Goal: Task Accomplishment & Management: Manage account settings

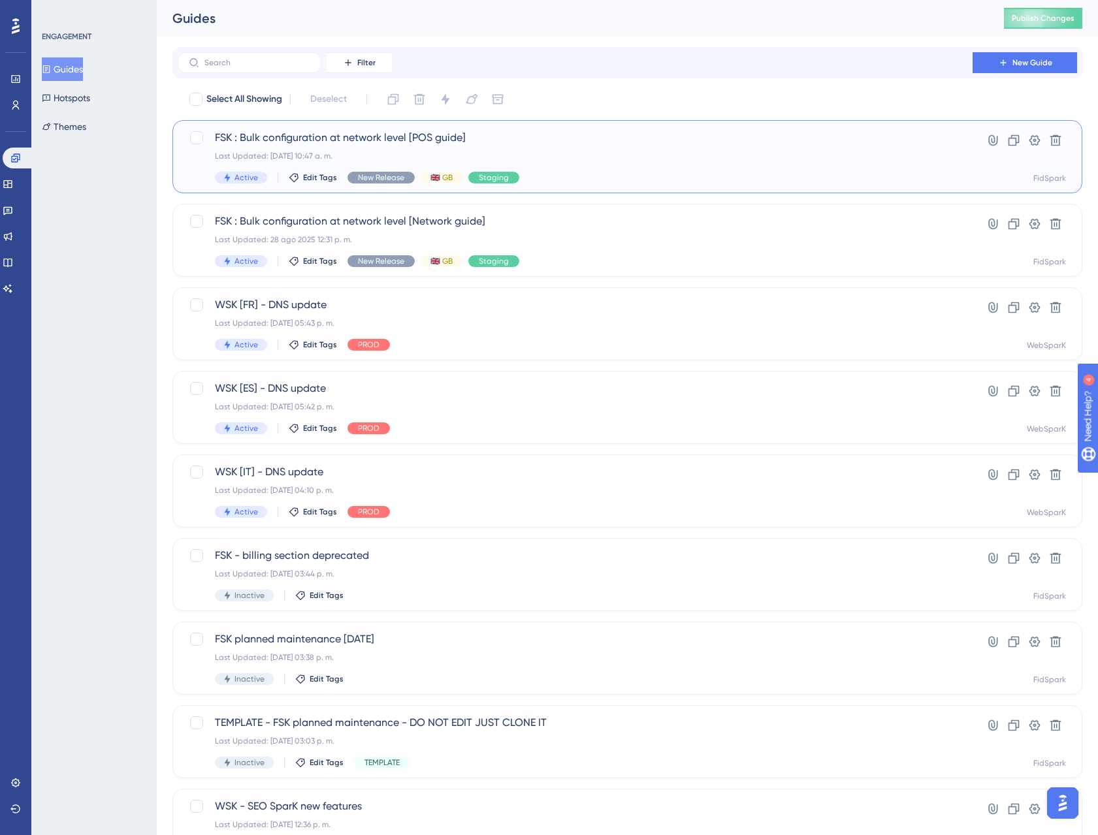
click at [310, 138] on span "FSK : Bulk configuration at network level [POS guide]" at bounding box center [575, 138] width 720 height 16
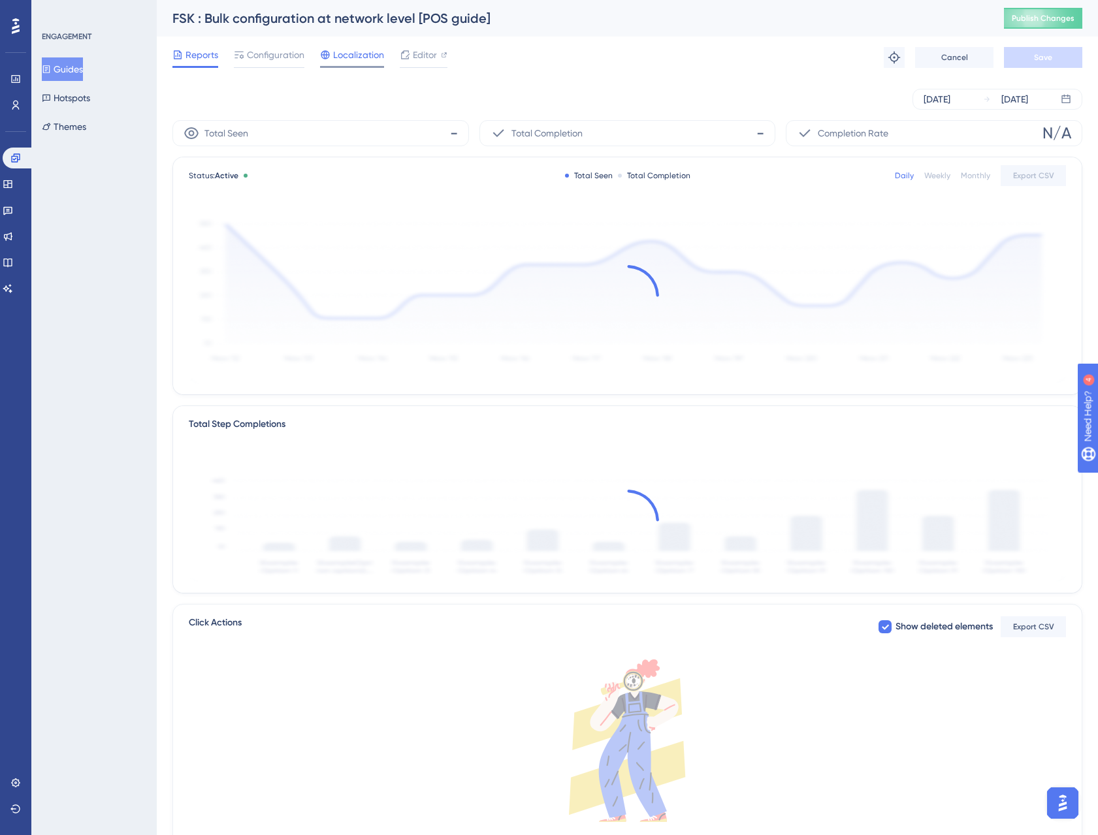
click at [368, 55] on span "Localization" at bounding box center [358, 55] width 51 height 16
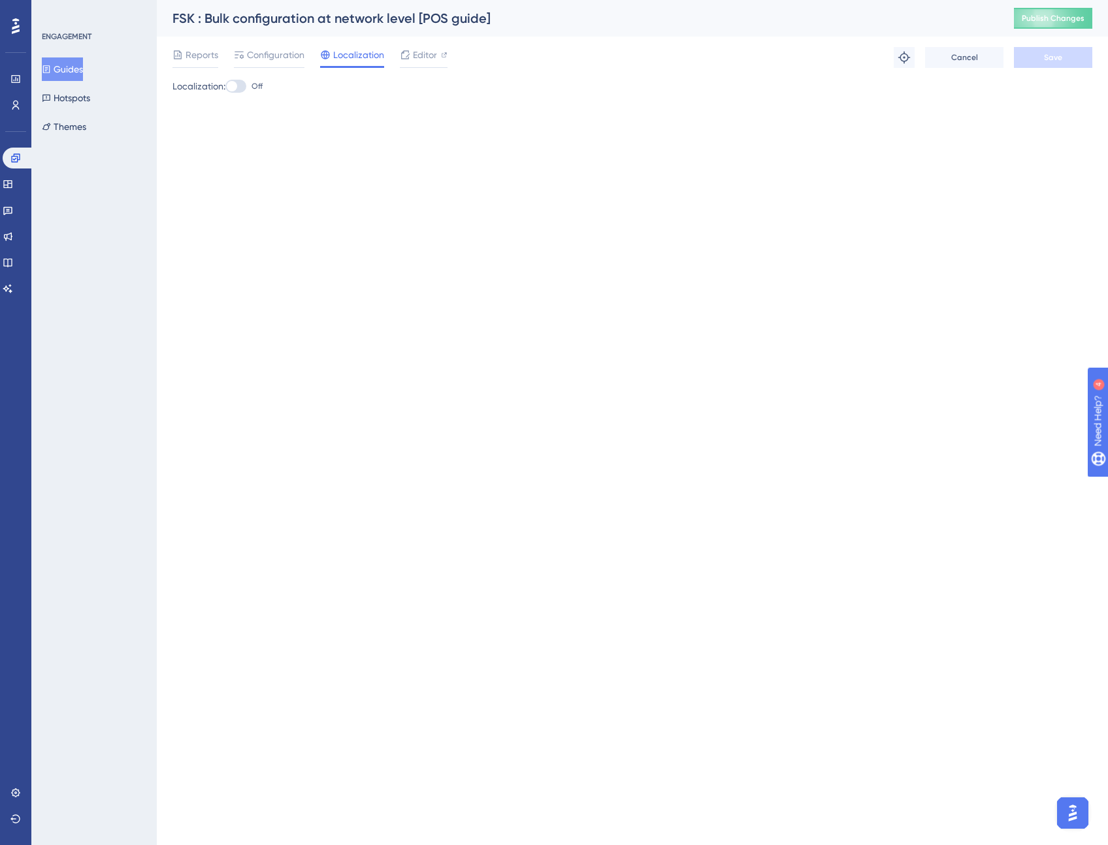
click at [242, 84] on div at bounding box center [235, 86] width 21 height 13
click at [225, 86] on input "Off" at bounding box center [225, 86] width 1 height 1
checkbox input "true"
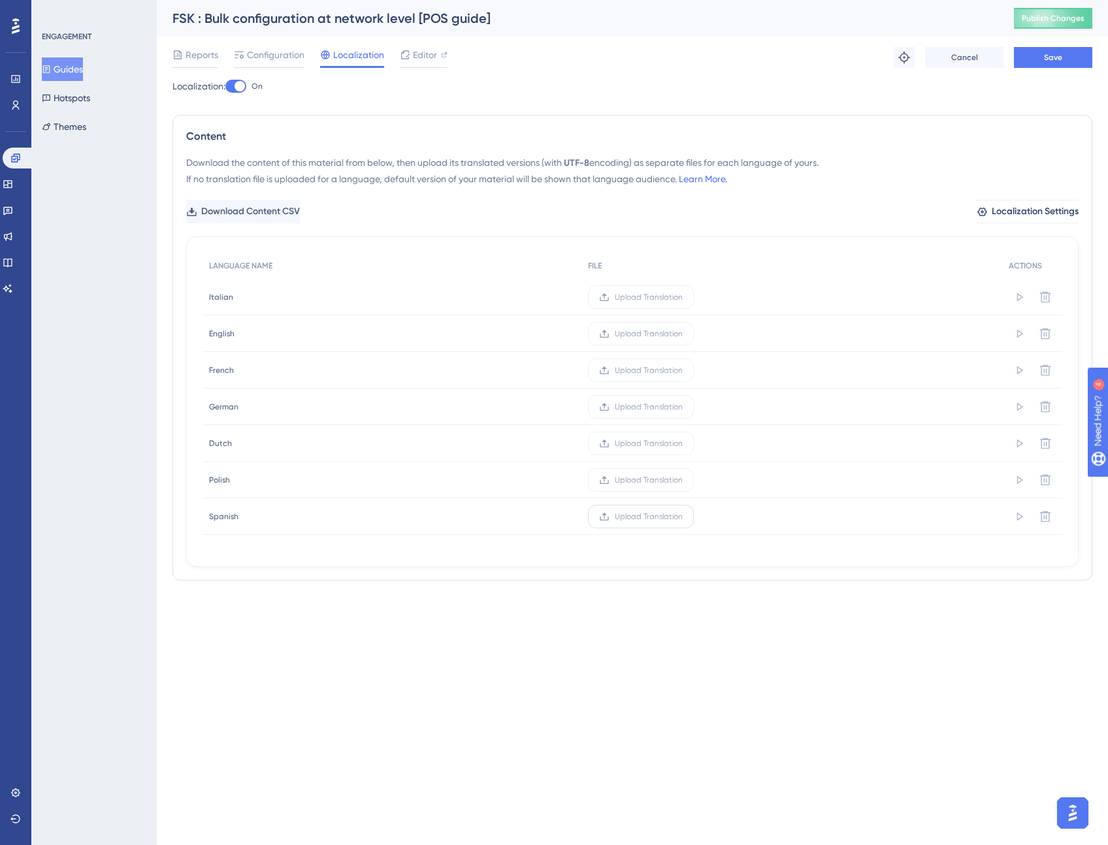
click at [641, 519] on span "Upload Translation" at bounding box center [649, 516] width 68 height 10
click at [682, 517] on input "Upload Translation" at bounding box center [682, 517] width 0 height 0
click at [1055, 58] on span "Save" at bounding box center [1053, 57] width 18 height 10
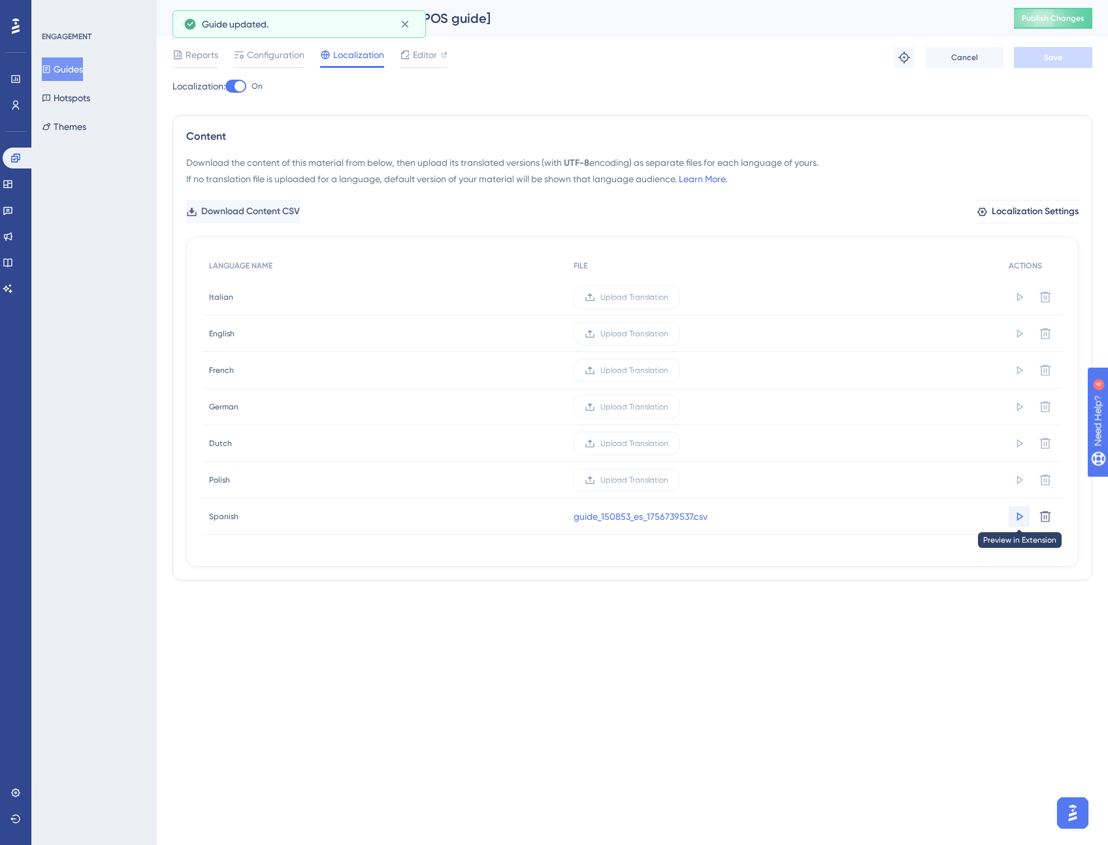
click at [1019, 517] on icon at bounding box center [1018, 516] width 13 height 13
click at [1016, 520] on icon at bounding box center [1018, 516] width 13 height 13
click at [283, 56] on span "Configuration" at bounding box center [275, 55] width 57 height 16
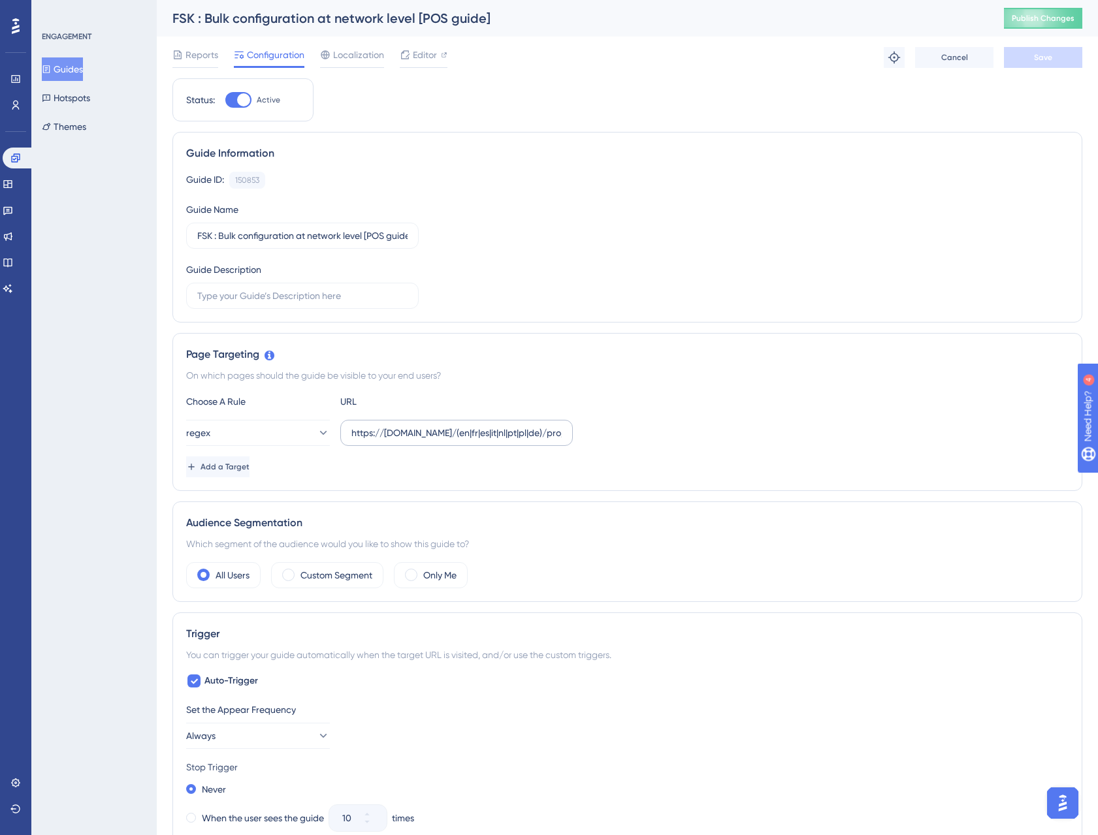
click at [509, 443] on label "https://staging.fidspark.com/(en|fr|es|it|nl|pt|pl|de)/pro/local/\d+/$" at bounding box center [456, 433] width 232 height 26
click at [509, 440] on input "https://staging.fidspark.com/(en|fr|es|it|nl|pt|pl|de)/pro/local/\d+/$" at bounding box center [456, 433] width 210 height 14
click at [500, 436] on input "https://staging.fidspark.com/(en|fr|es|it|nl|pt|pl|de)/pro/local/\d+/$" at bounding box center [456, 433] width 210 height 14
click at [522, 434] on input "https://staging.fidspark.com/(en|fr|es|it|nl|pt|pl|de)/pro/local/\d+/$" at bounding box center [456, 433] width 210 height 14
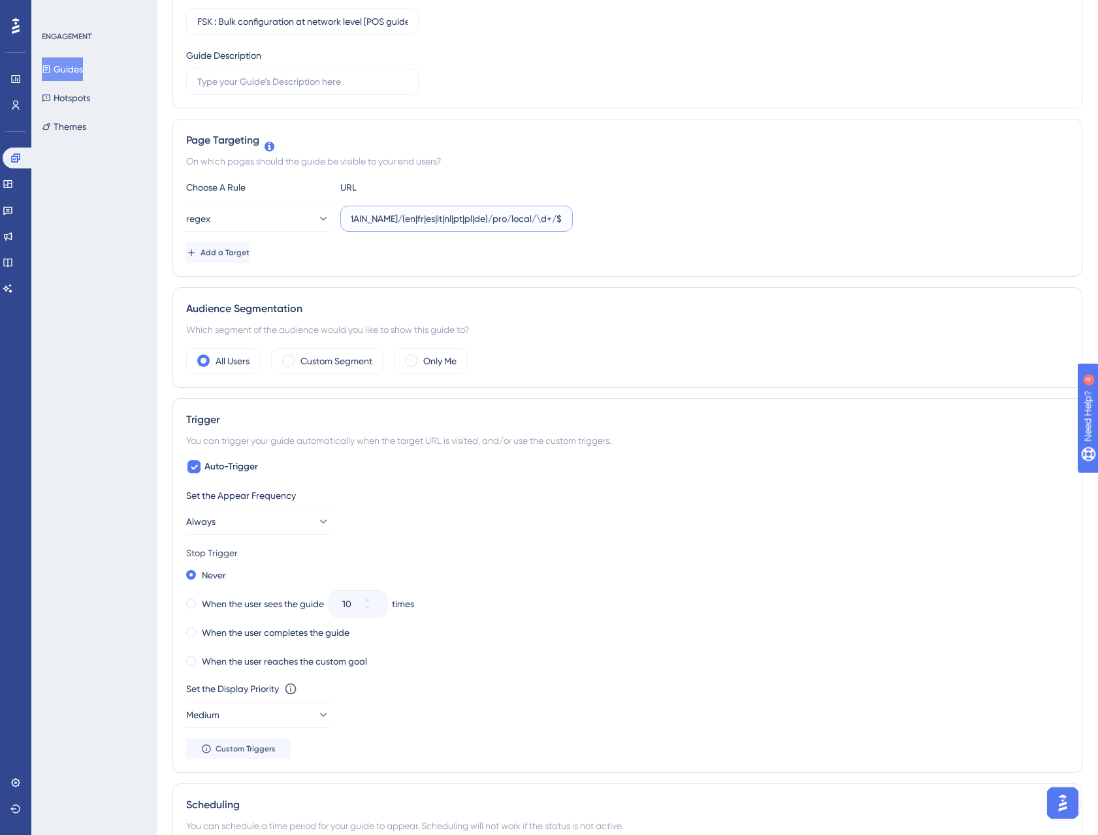
scroll to position [0, 0]
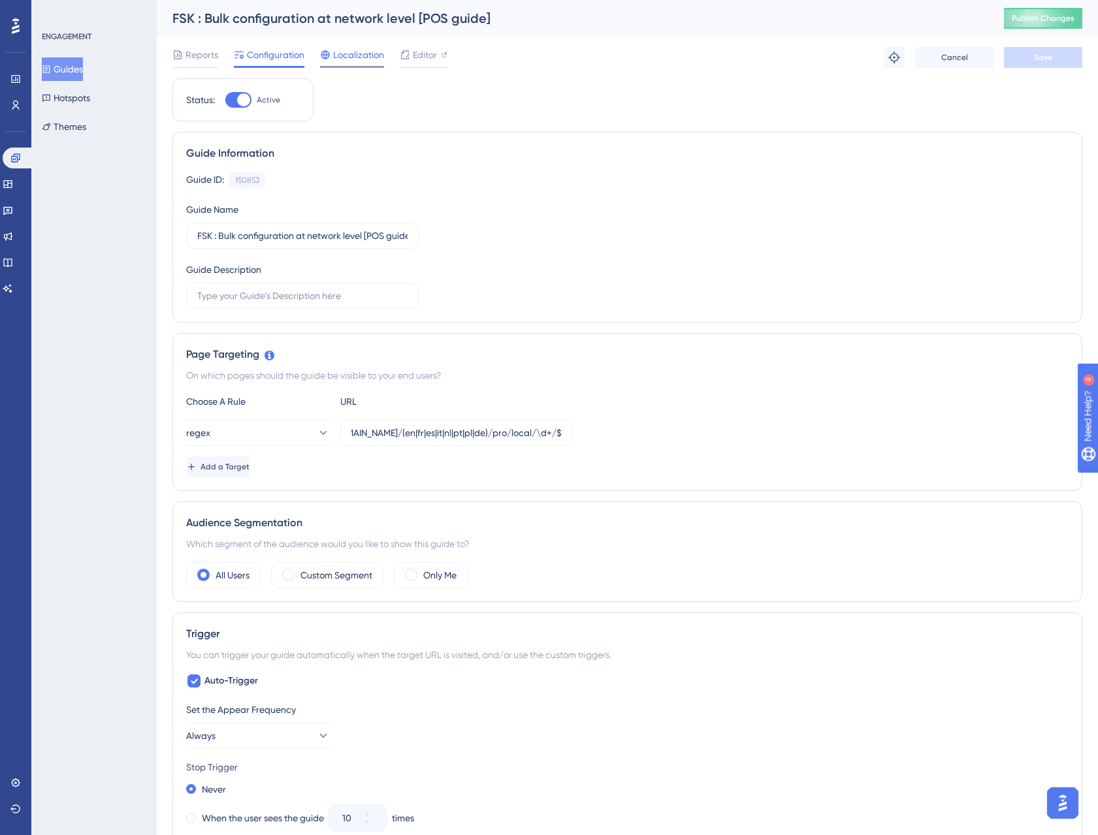
click at [364, 56] on span "Localization" at bounding box center [358, 55] width 51 height 16
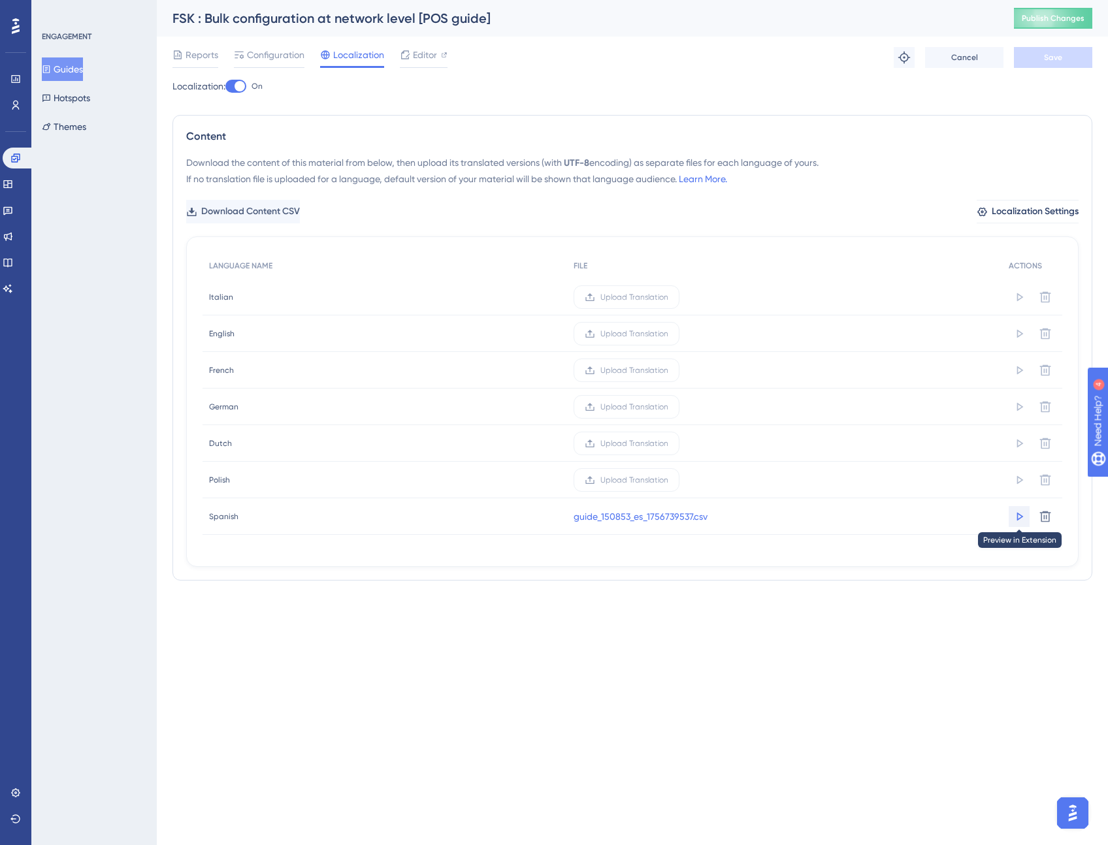
click at [1016, 515] on icon at bounding box center [1018, 516] width 13 height 13
click at [285, 59] on span "Configuration" at bounding box center [275, 55] width 57 height 16
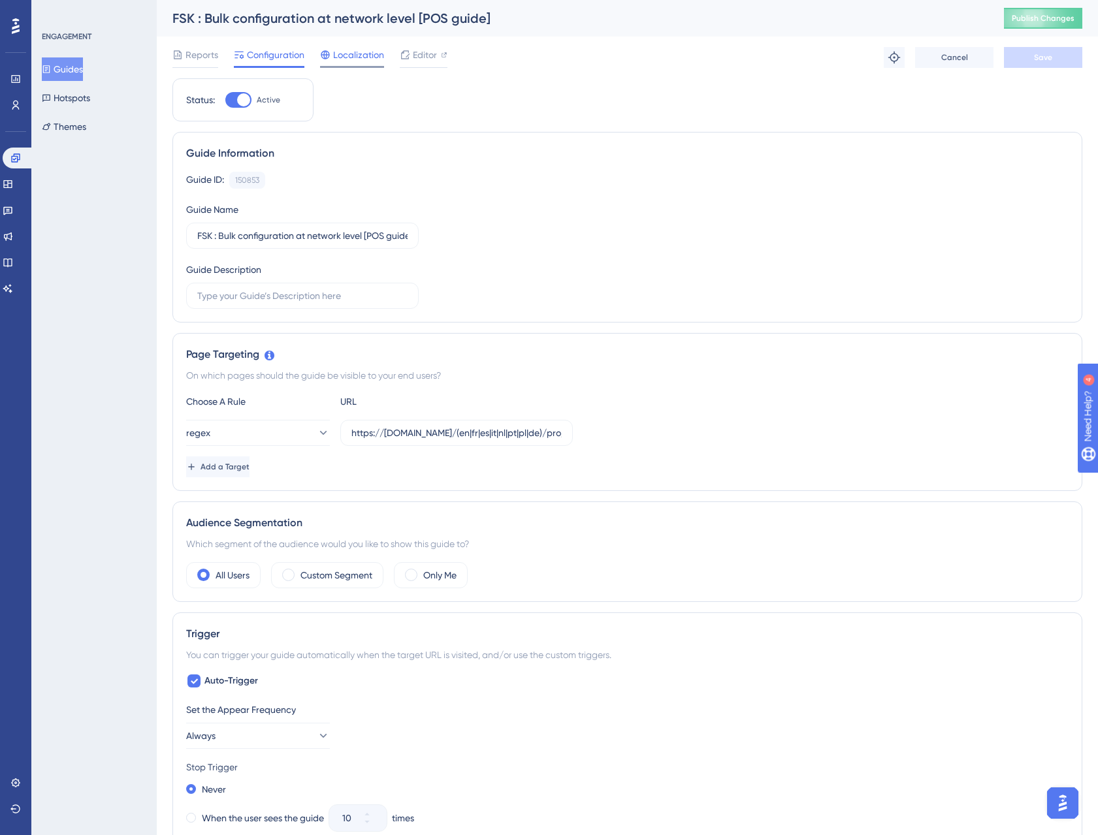
click at [352, 54] on span "Localization" at bounding box center [358, 55] width 51 height 16
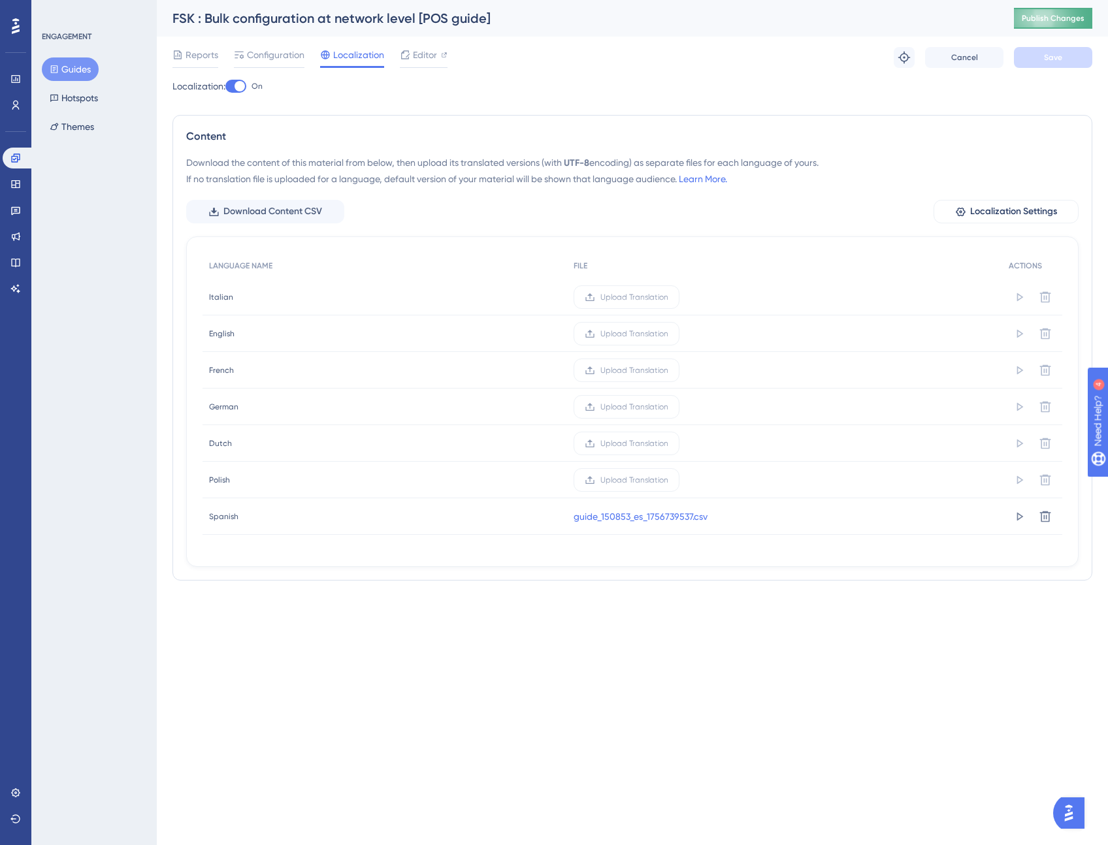
click at [1058, 10] on button "Publish Changes" at bounding box center [1053, 18] width 78 height 21
click at [231, 88] on div at bounding box center [235, 86] width 21 height 13
click at [225, 87] on input "On" at bounding box center [225, 86] width 1 height 1
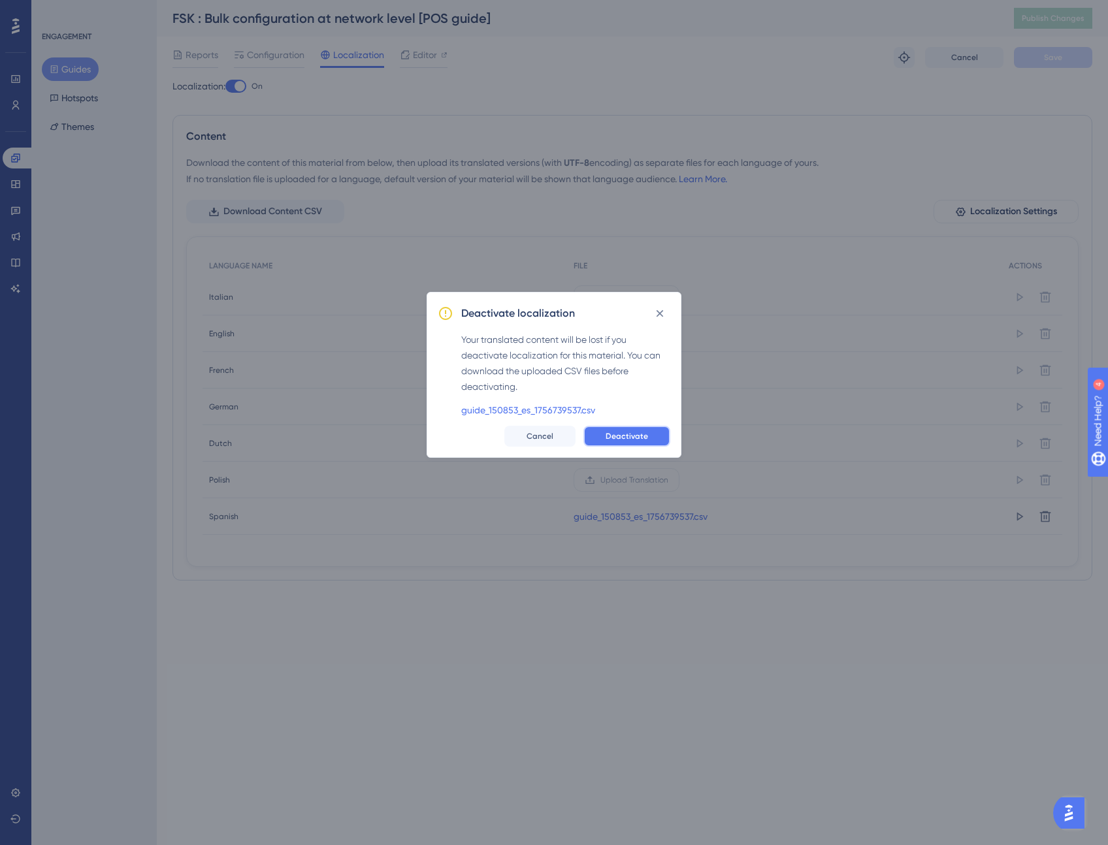
click at [632, 439] on span "Deactivate" at bounding box center [626, 436] width 42 height 10
checkbox input "false"
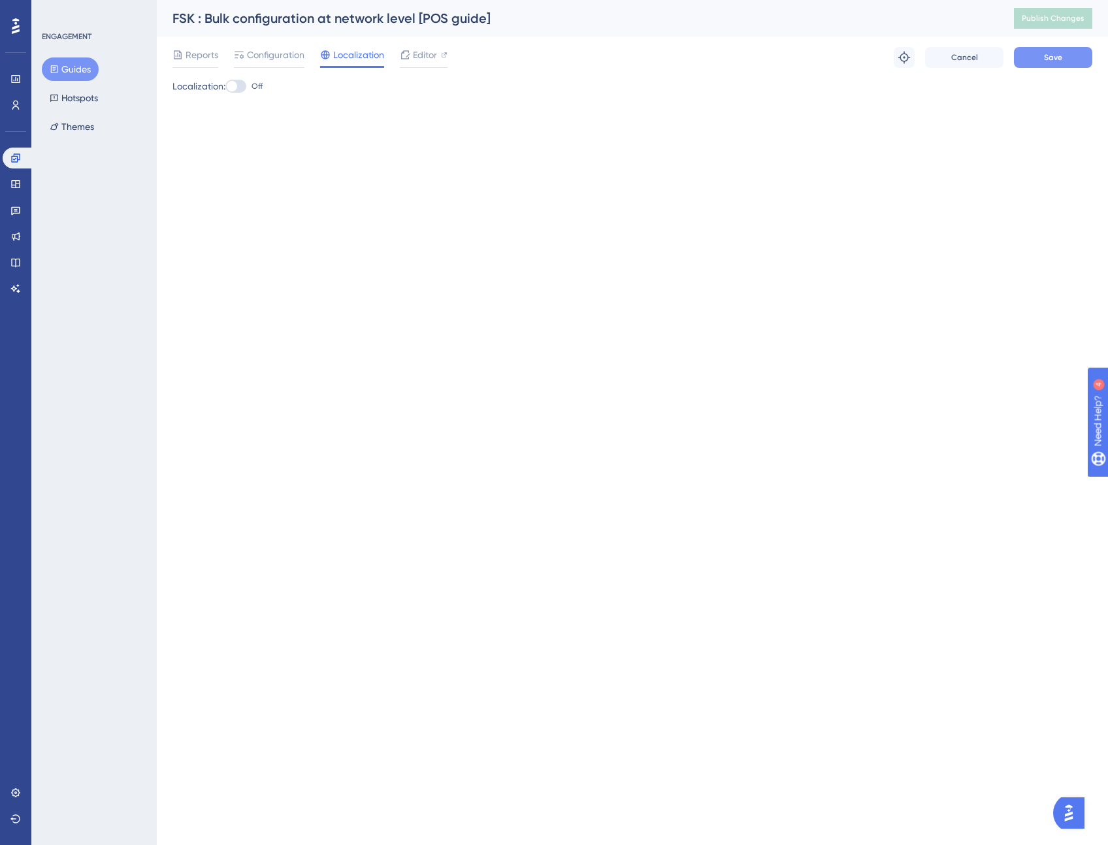
click at [1059, 59] on span "Save" at bounding box center [1053, 57] width 18 height 10
click at [1056, 22] on span "Publish Changes" at bounding box center [1052, 18] width 63 height 10
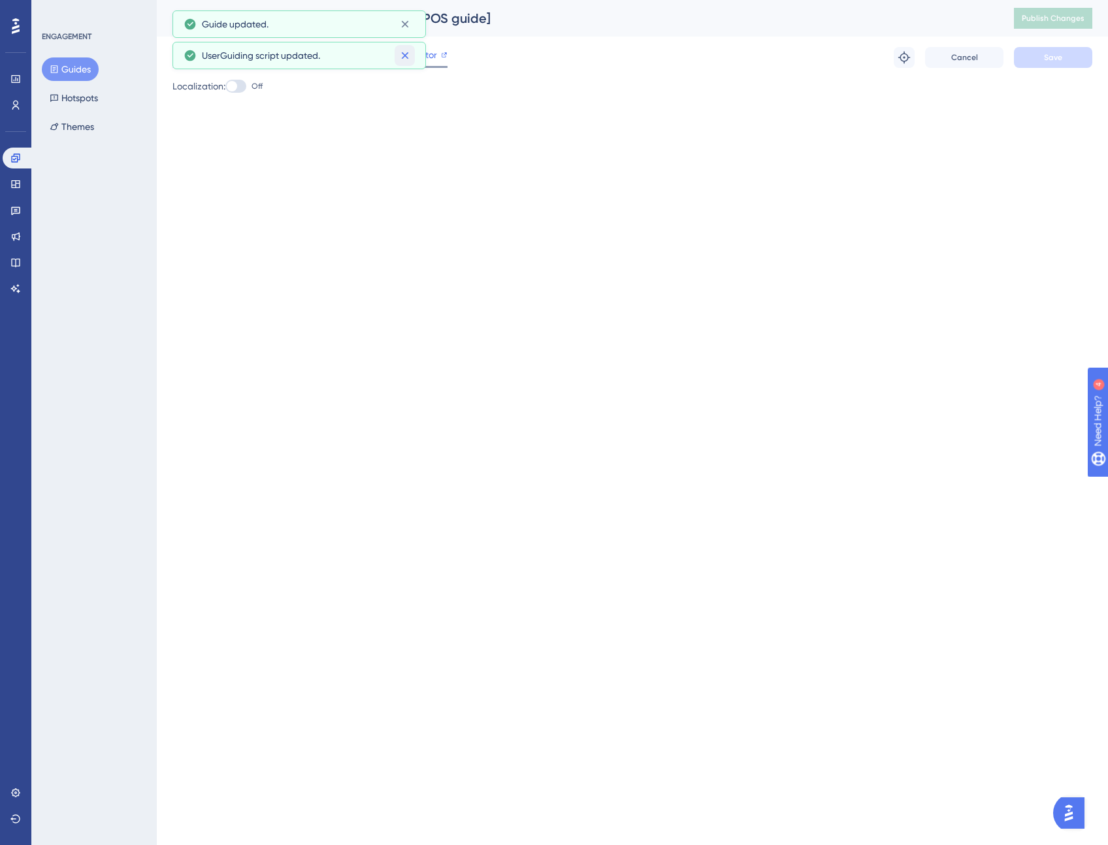
click at [409, 54] on icon at bounding box center [404, 55] width 13 height 13
click at [404, 25] on icon at bounding box center [404, 24] width 13 height 13
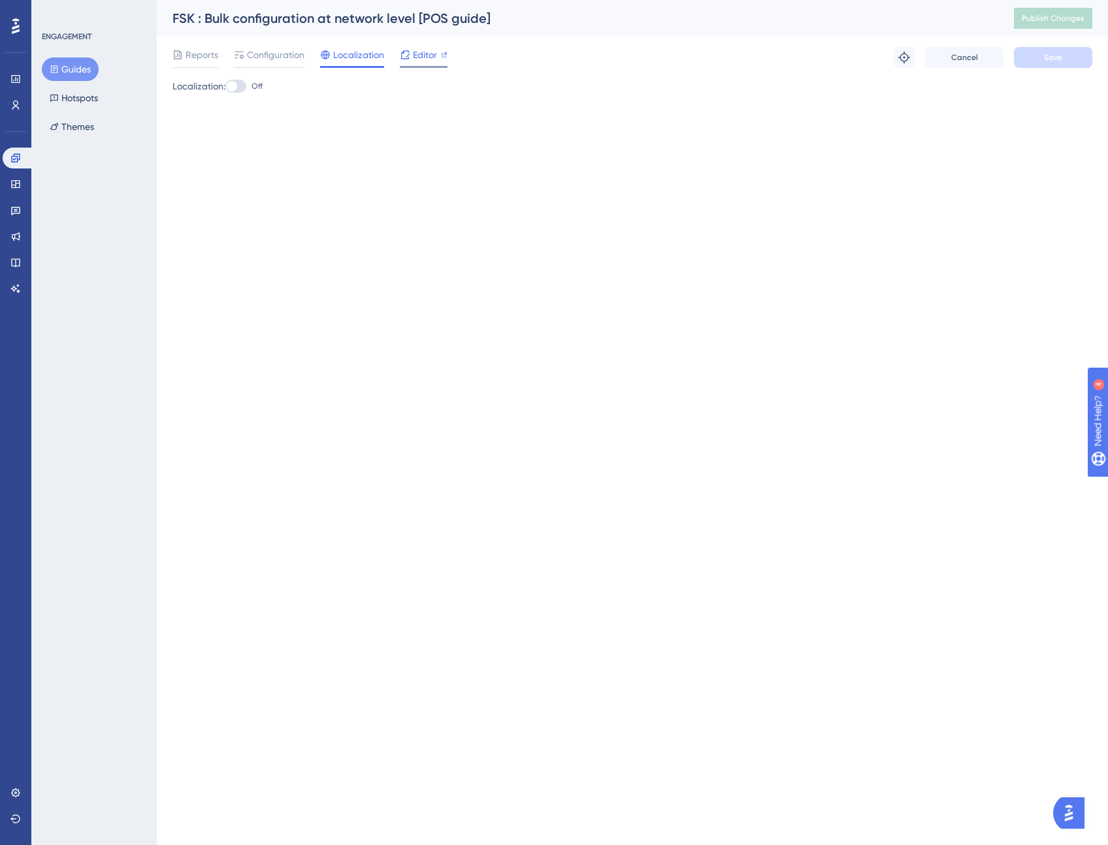
click at [417, 57] on span "Editor" at bounding box center [425, 55] width 24 height 16
click at [236, 88] on div at bounding box center [232, 86] width 10 height 10
click at [225, 87] on input "Off" at bounding box center [225, 86] width 1 height 1
checkbox input "true"
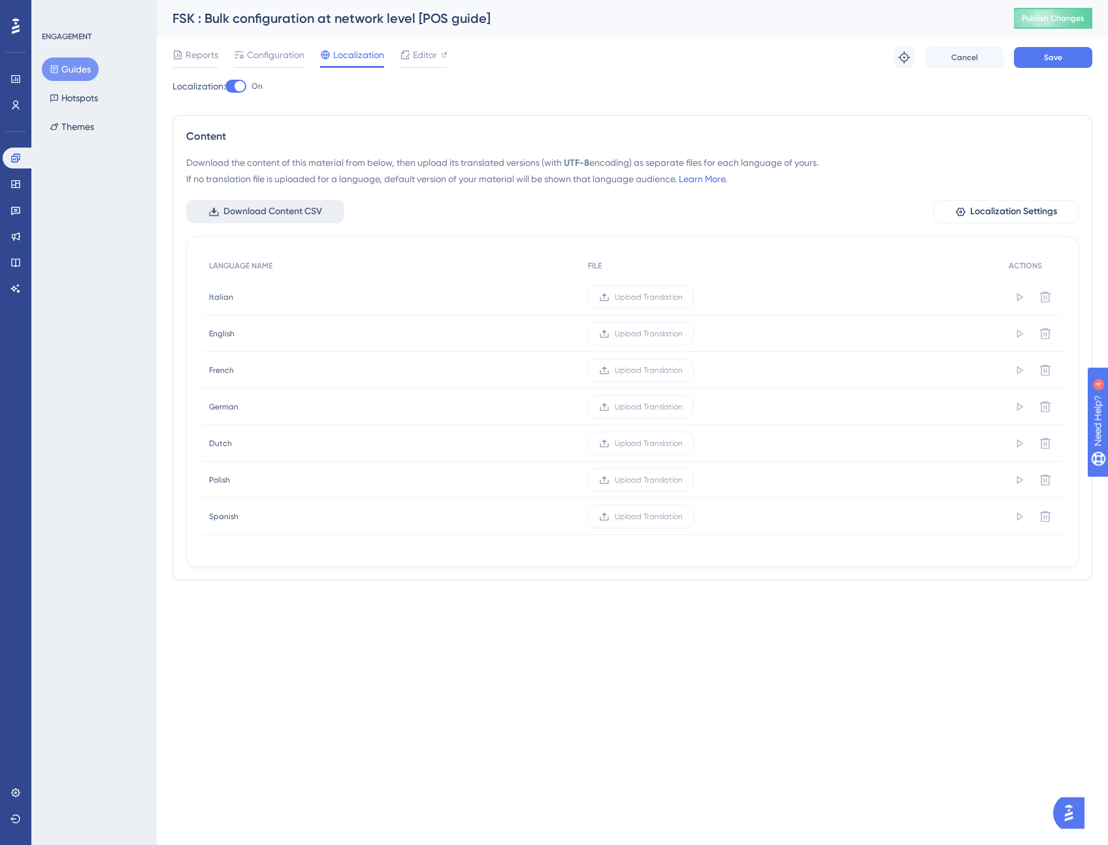
click at [272, 212] on span "Download Content CSV" at bounding box center [272, 212] width 99 height 16
click at [656, 522] on label "Upload Translation" at bounding box center [641, 517] width 106 height 24
click at [682, 517] on input "Upload Translation" at bounding box center [682, 517] width 0 height 0
click at [1052, 59] on span "Save" at bounding box center [1053, 57] width 18 height 10
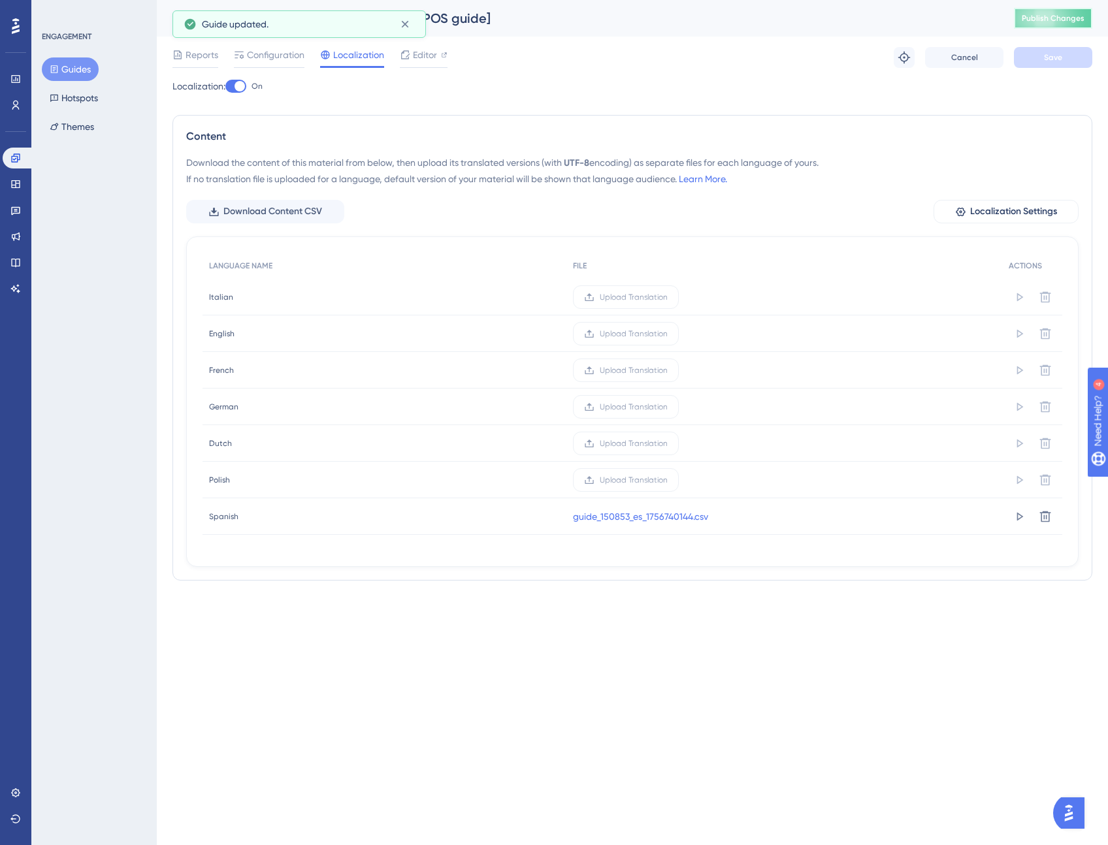
click at [1063, 18] on span "Publish Changes" at bounding box center [1052, 18] width 63 height 10
click at [652, 376] on label "Upload Translation" at bounding box center [626, 371] width 106 height 24
click at [667, 370] on input "Upload Translation" at bounding box center [667, 370] width 0 height 0
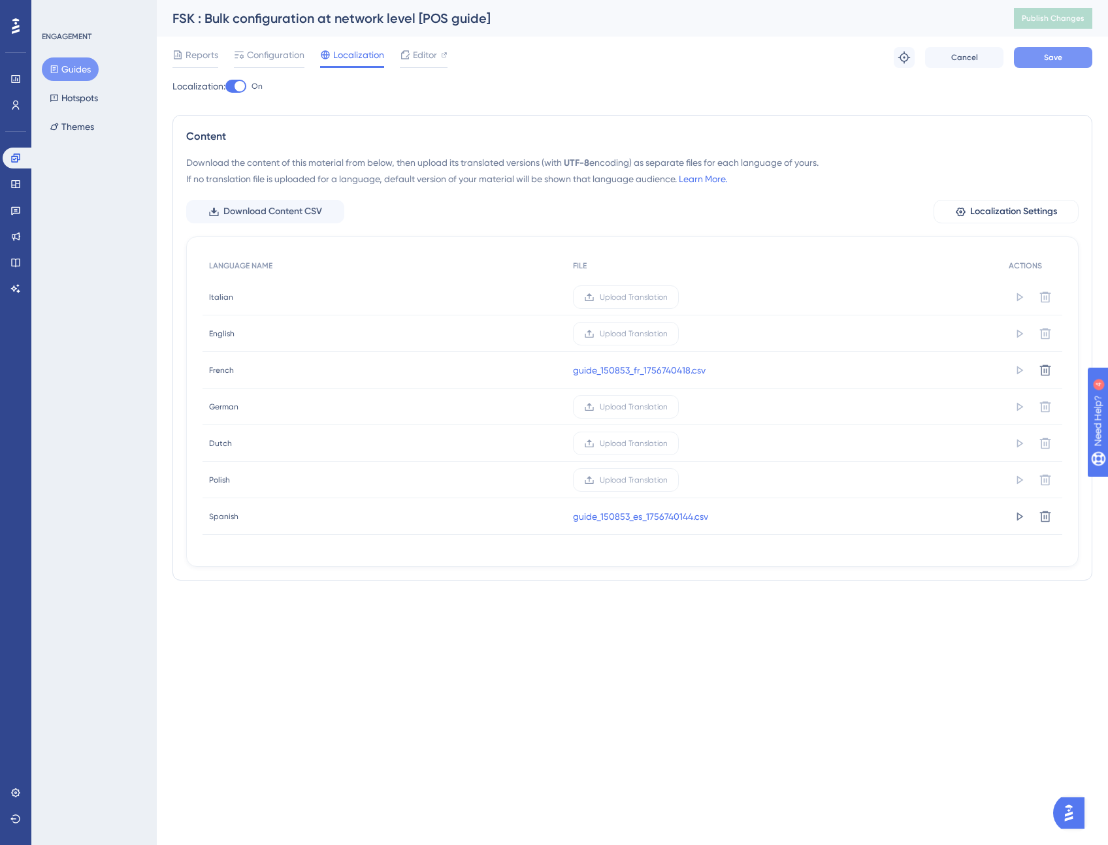
click at [1066, 57] on button "Save" at bounding box center [1053, 57] width 78 height 21
click at [652, 297] on span "Upload Translation" at bounding box center [634, 297] width 68 height 10
click at [667, 297] on input "Upload Translation" at bounding box center [667, 297] width 0 height 0
click at [1051, 50] on button "Save" at bounding box center [1053, 57] width 78 height 21
click at [613, 407] on span "Upload Translation" at bounding box center [634, 407] width 68 height 10
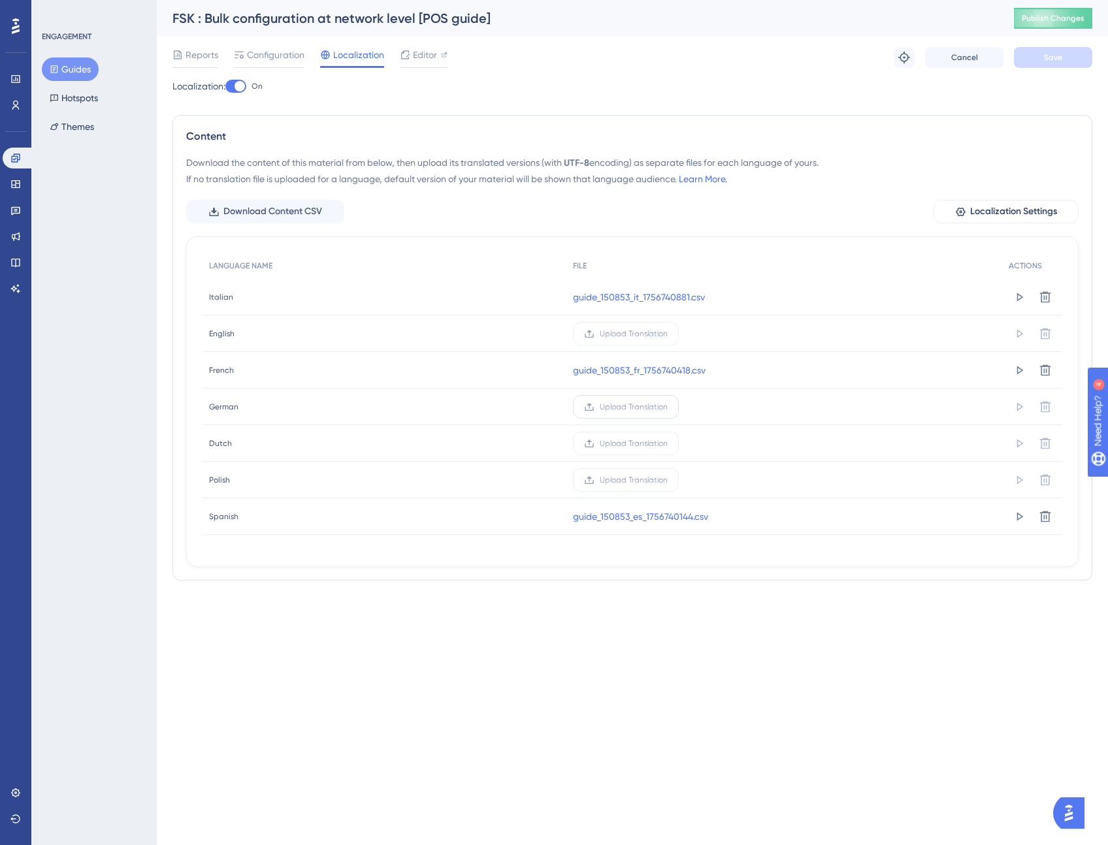
click at [667, 407] on input "Upload Translation" at bounding box center [667, 407] width 0 height 0
click at [1052, 54] on span "Save" at bounding box center [1053, 57] width 18 height 10
click at [1047, 21] on span "Publish Changes" at bounding box center [1052, 18] width 63 height 10
click at [1023, 300] on icon at bounding box center [1018, 297] width 13 height 13
click at [956, 103] on div "Localization: On Content Download the content of this material from below, then…" at bounding box center [632, 334] width 920 height 513
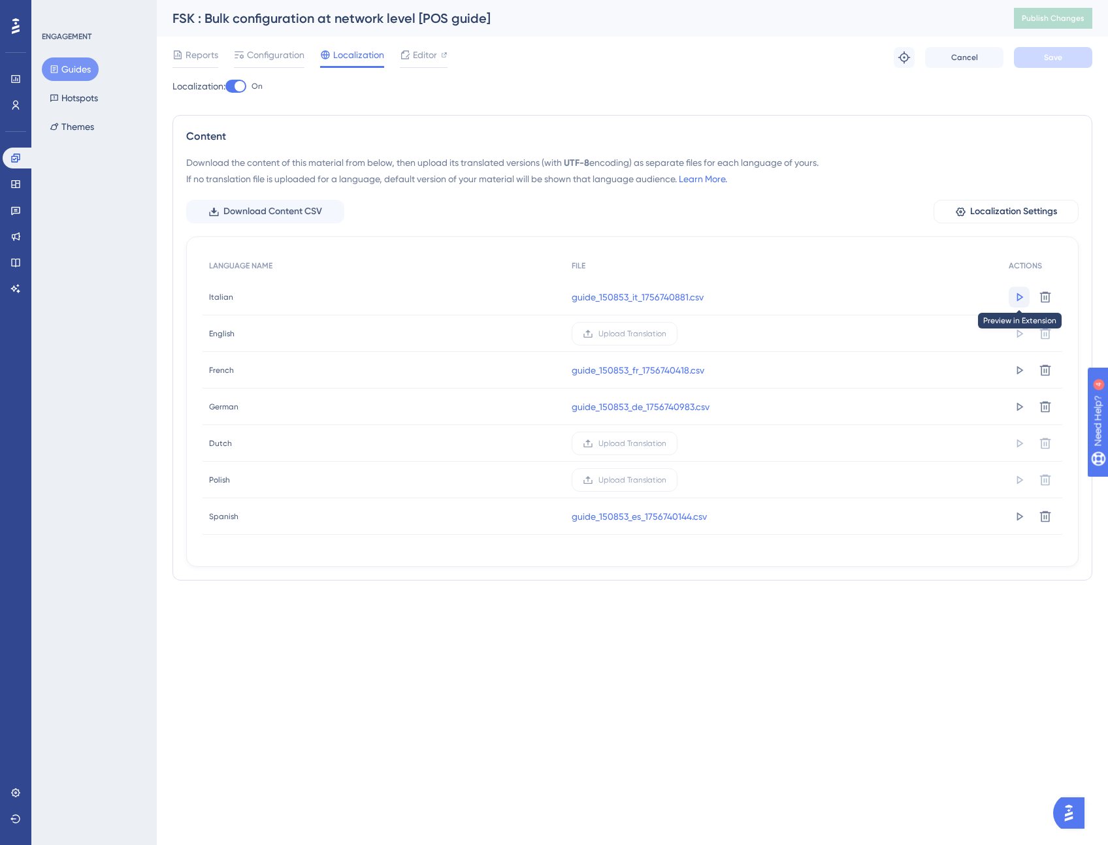
click at [1017, 296] on icon at bounding box center [1020, 297] width 7 height 8
click at [294, 52] on span "Configuration" at bounding box center [275, 55] width 57 height 16
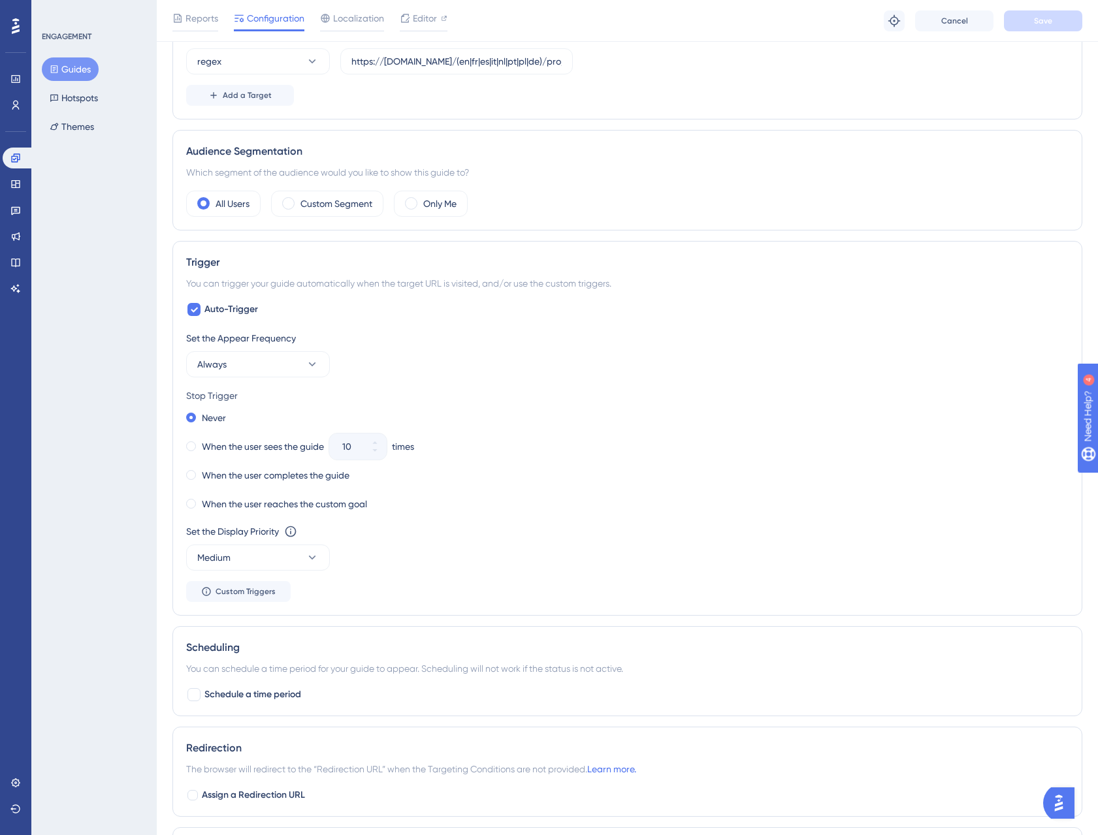
scroll to position [603, 0]
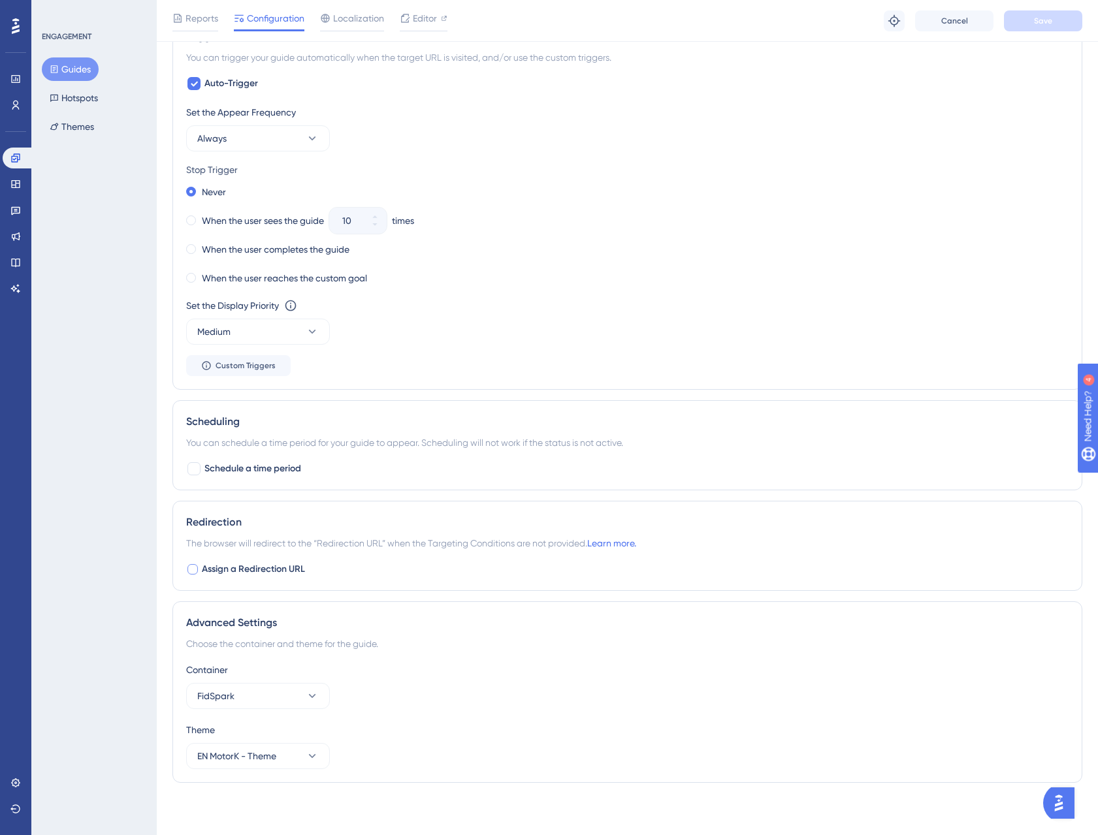
click at [188, 571] on div at bounding box center [192, 569] width 10 height 10
checkbox input "true"
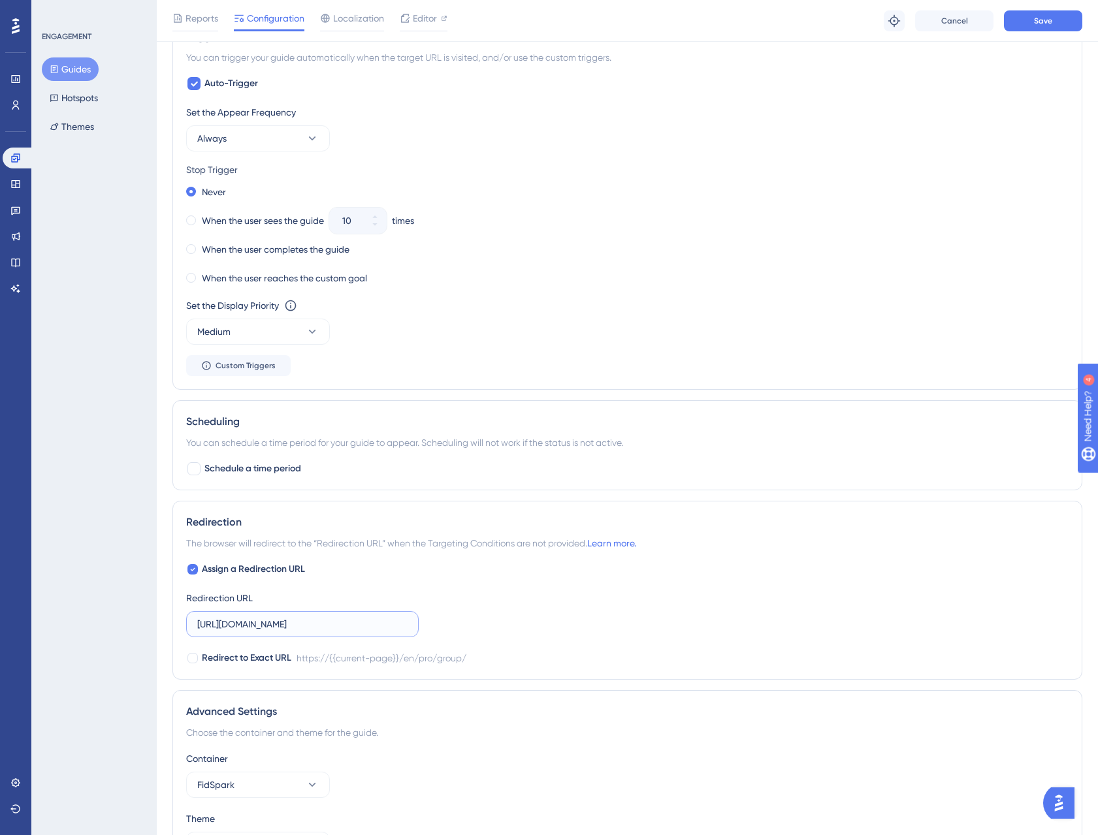
click at [263, 628] on input "https://staging.fidspark.com/en/pro/group/" at bounding box center [302, 624] width 210 height 14
paste input "local/660"
type input "https://staging.fidspark.com/en/pro/local/660/"
click at [235, 663] on span "Redirect to Exact URL" at bounding box center [246, 658] width 89 height 16
click at [235, 662] on span "Redirect to Exact URL" at bounding box center [246, 658] width 89 height 16
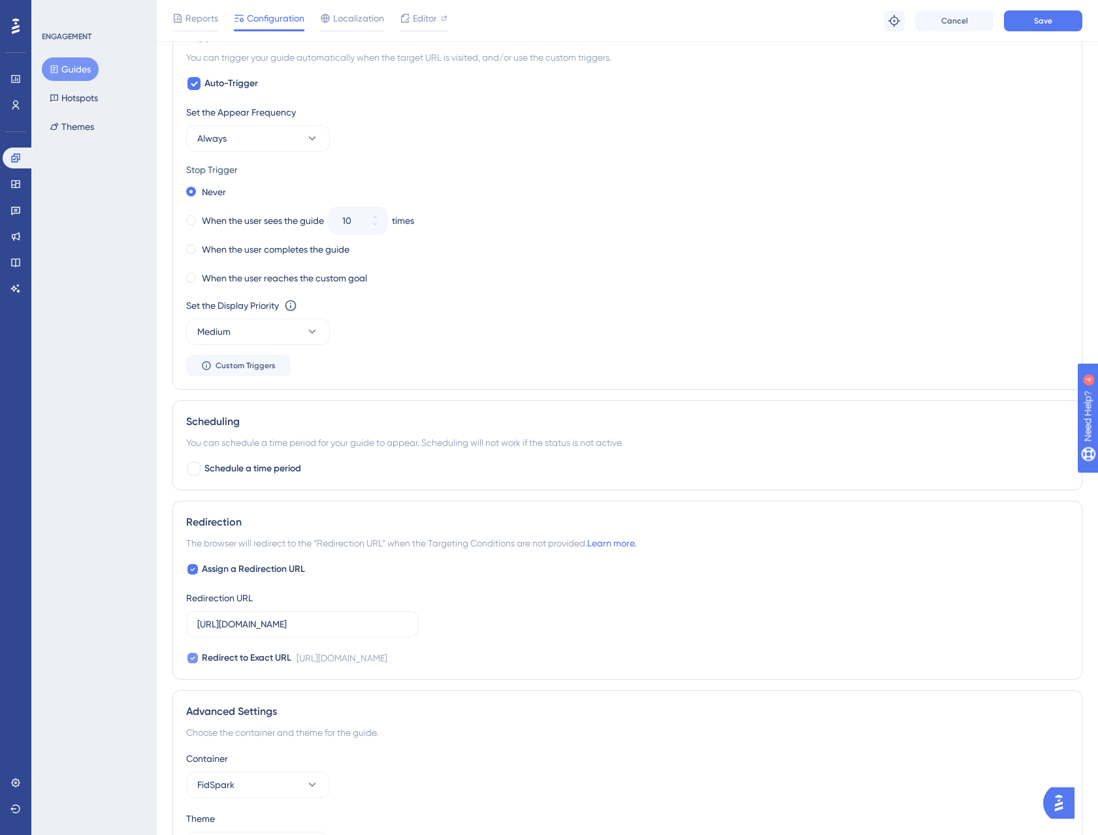
checkbox input "false"
click at [1033, 18] on button "Save" at bounding box center [1043, 20] width 78 height 21
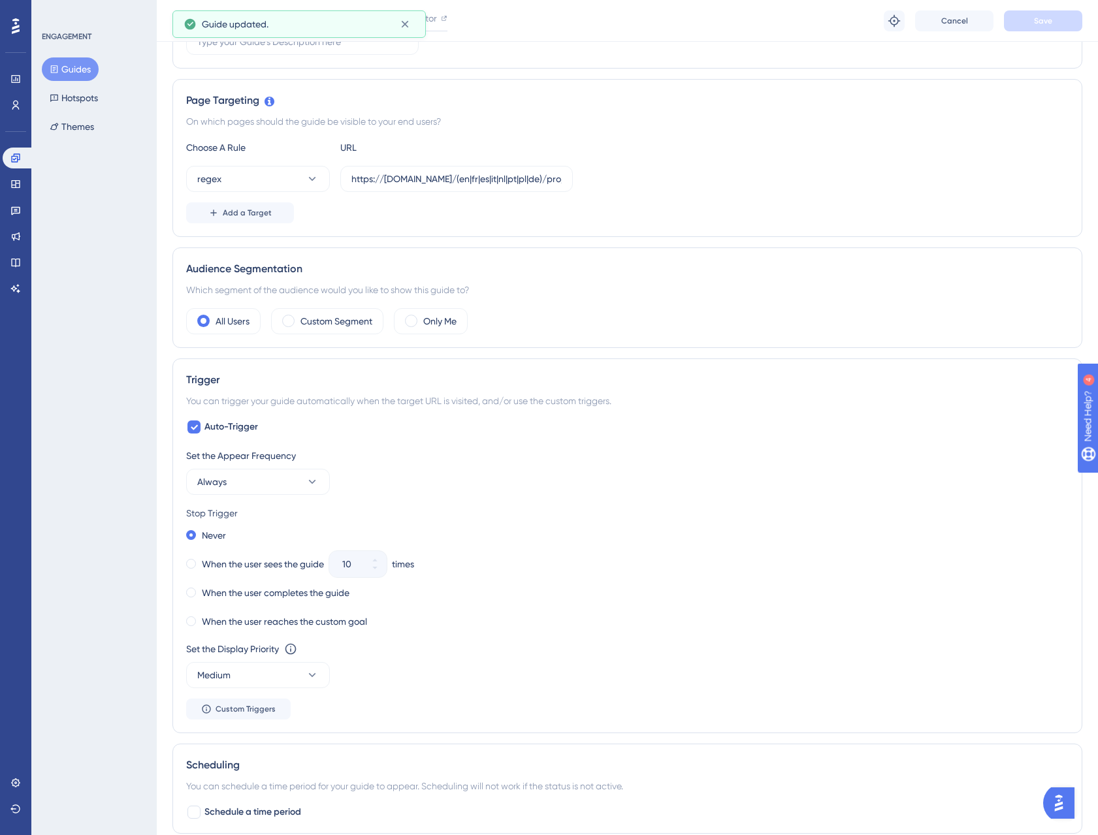
scroll to position [0, 0]
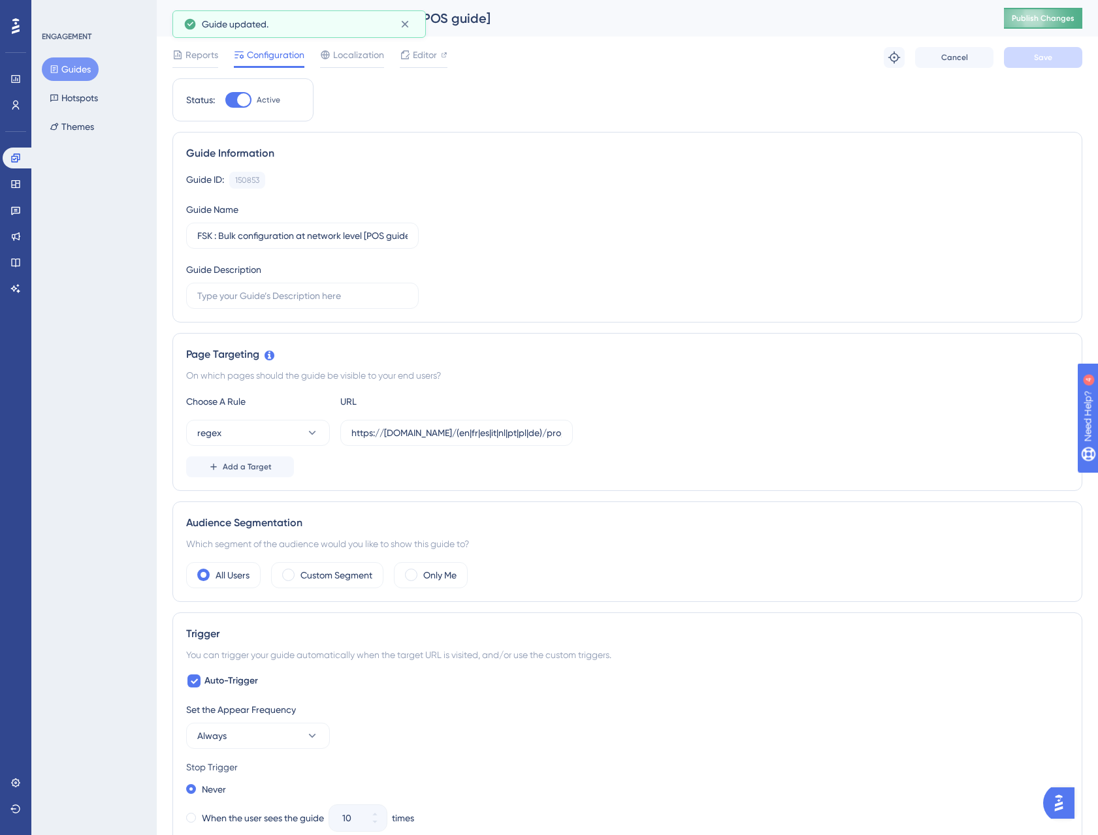
click at [1066, 20] on span "Publish Changes" at bounding box center [1043, 18] width 63 height 10
click at [359, 57] on span "Localization" at bounding box center [358, 55] width 51 height 16
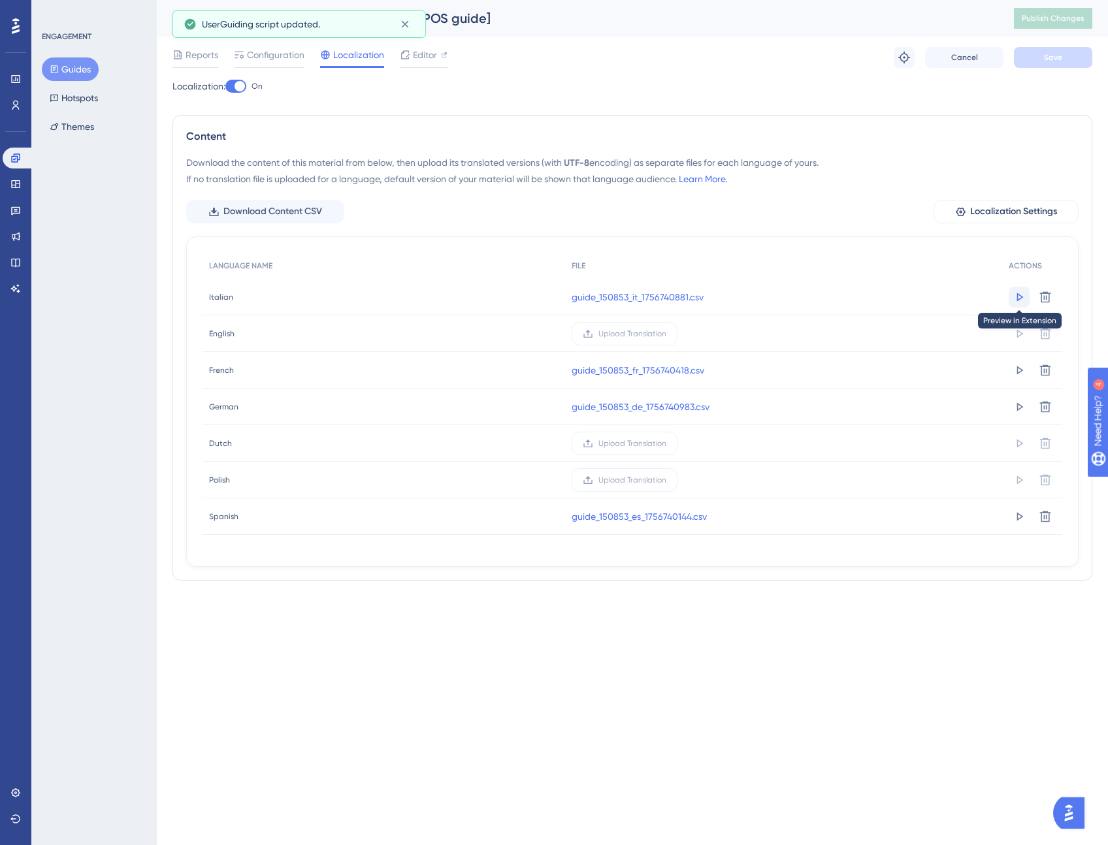
click at [1019, 295] on icon at bounding box center [1020, 297] width 7 height 8
click at [372, 97] on div "Localization: On Content Download the content of this material from below, then…" at bounding box center [632, 334] width 920 height 513
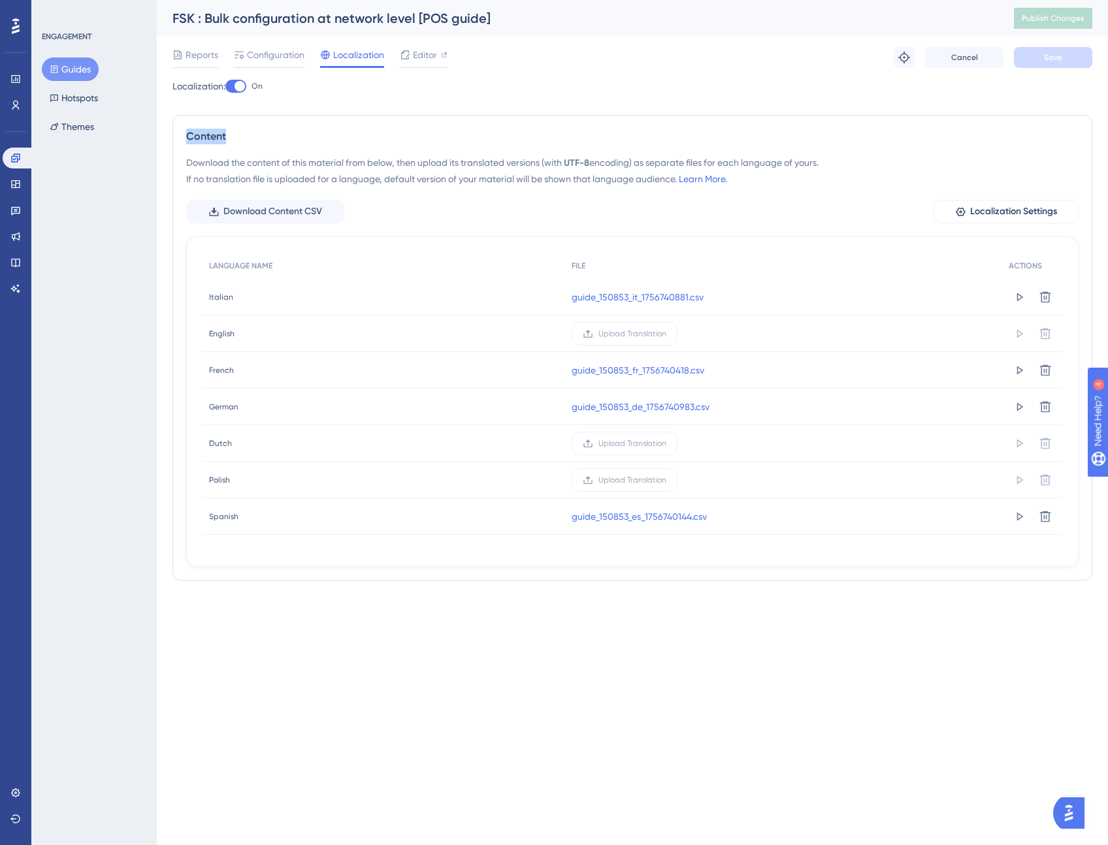
click at [372, 97] on div "Localization: On Content Download the content of this material from below, then…" at bounding box center [632, 334] width 920 height 513
click at [300, 144] on div "Content" at bounding box center [632, 137] width 892 height 16
click at [257, 142] on div "Content" at bounding box center [632, 137] width 892 height 16
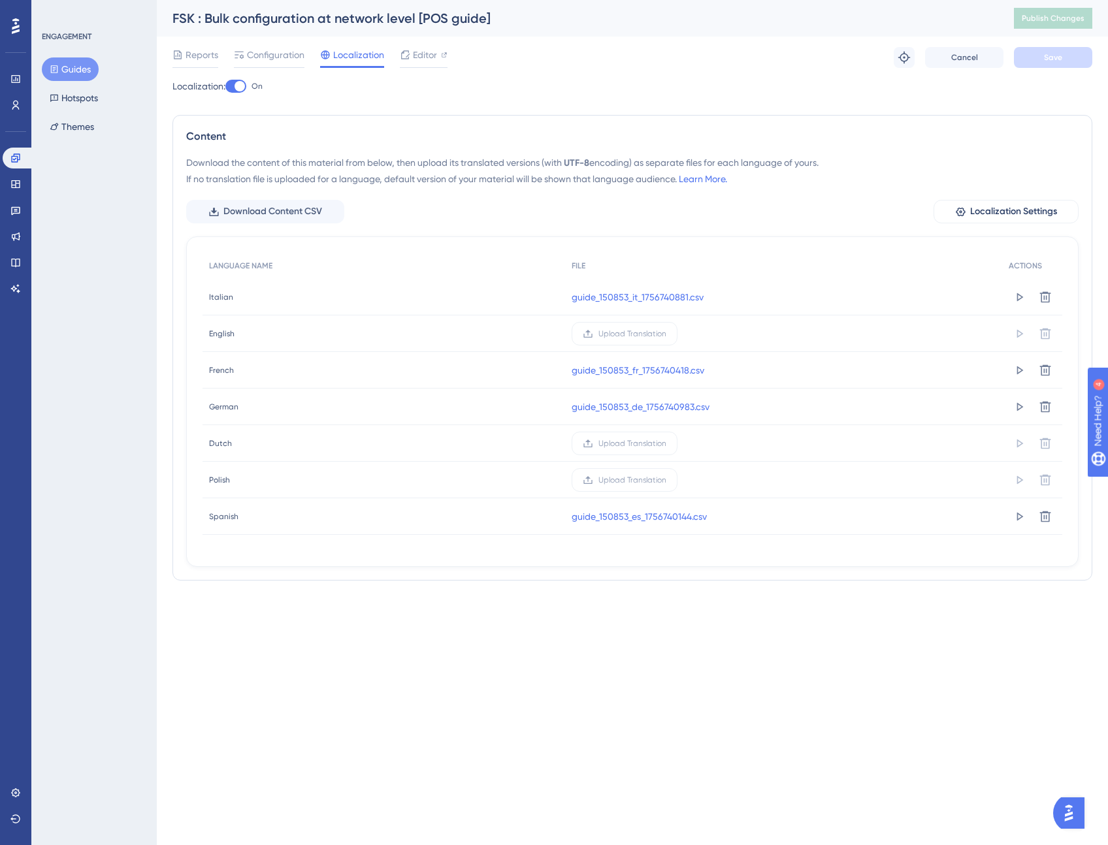
click at [214, 139] on div "Content" at bounding box center [632, 137] width 892 height 16
click at [268, 135] on div "Content" at bounding box center [632, 137] width 892 height 16
click at [365, 86] on div "Localization: On" at bounding box center [632, 86] width 920 height 16
click at [52, 67] on icon at bounding box center [54, 69] width 9 height 9
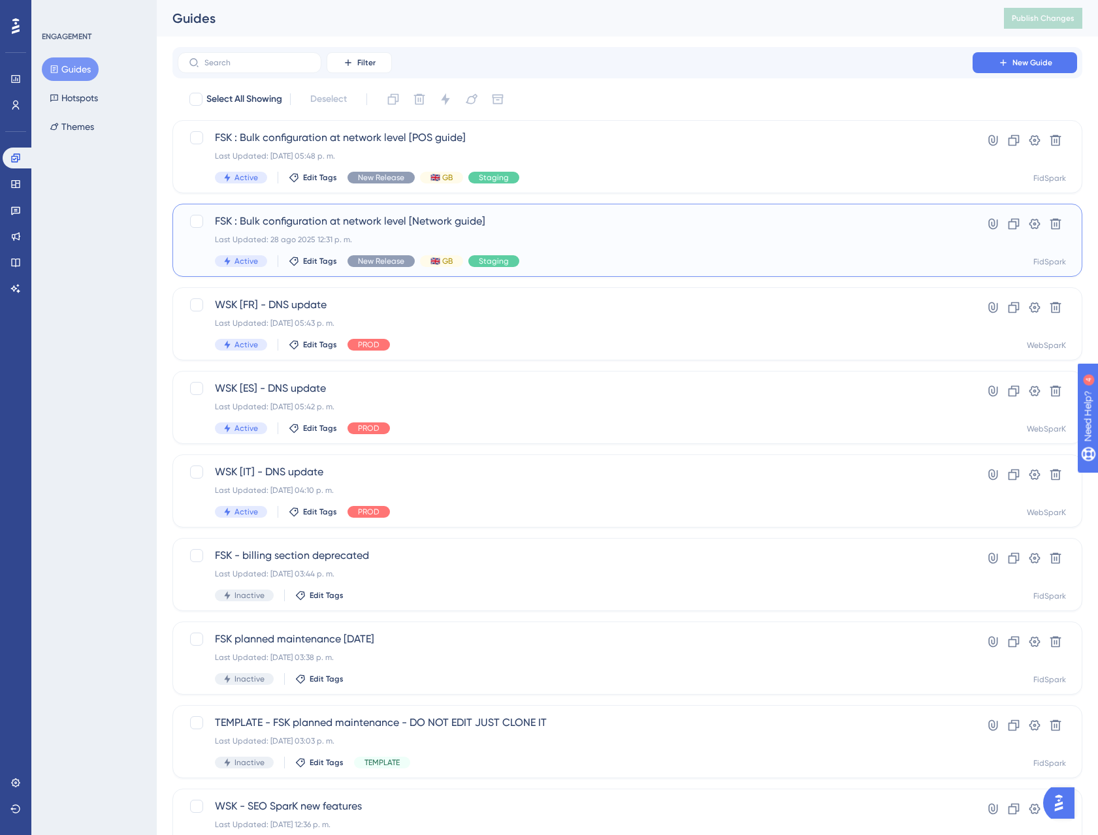
click at [457, 227] on span "FSK : Bulk configuration at network level [Network guide]" at bounding box center [575, 222] width 720 height 16
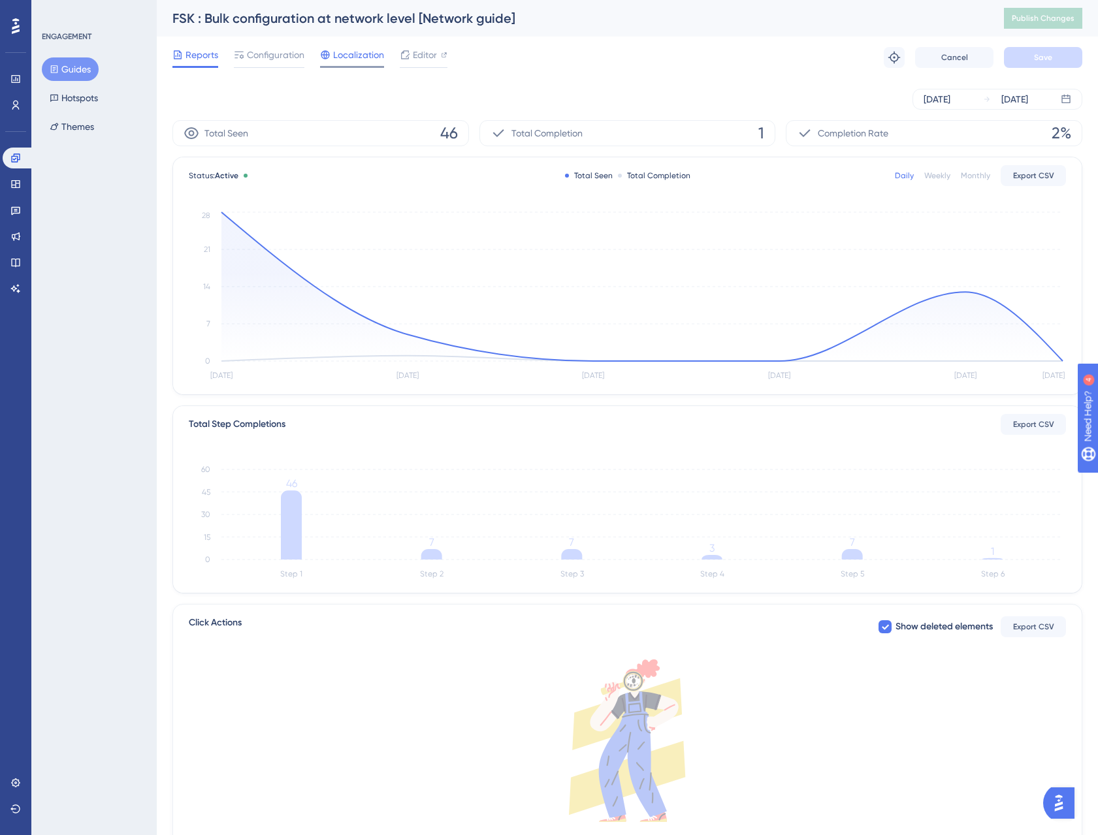
click at [352, 56] on span "Localization" at bounding box center [358, 55] width 51 height 16
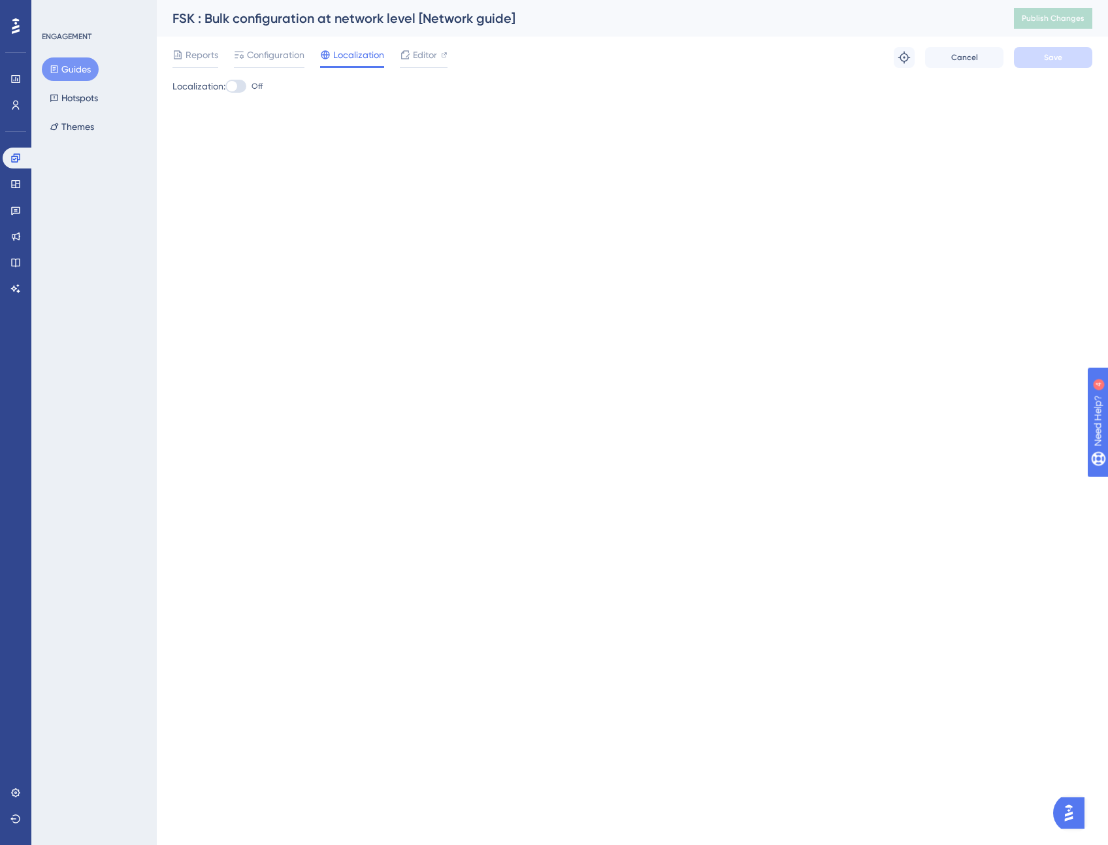
click at [237, 88] on div at bounding box center [232, 86] width 10 height 10
click at [225, 87] on input "Off" at bounding box center [225, 86] width 1 height 1
checkbox input "true"
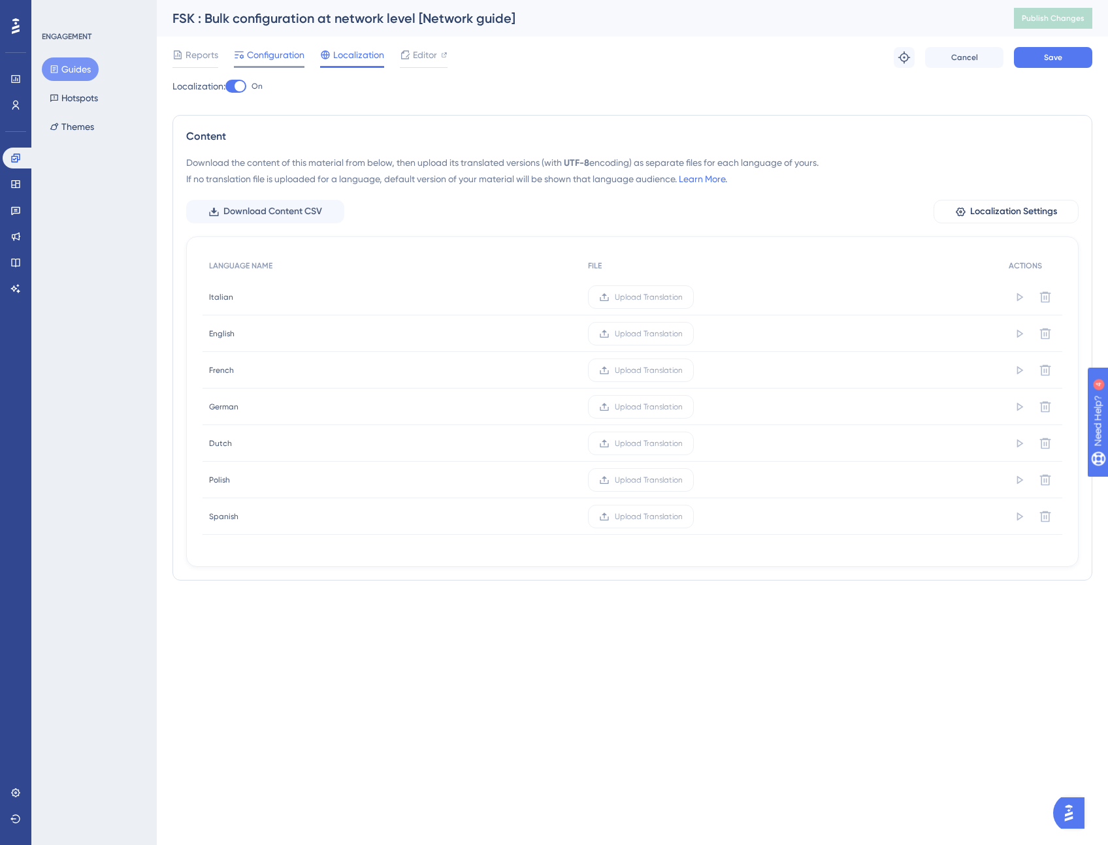
click at [237, 57] on div "Reports Configuration Localization Editor" at bounding box center [309, 57] width 275 height 21
click at [278, 52] on span "Configuration" at bounding box center [275, 55] width 57 height 16
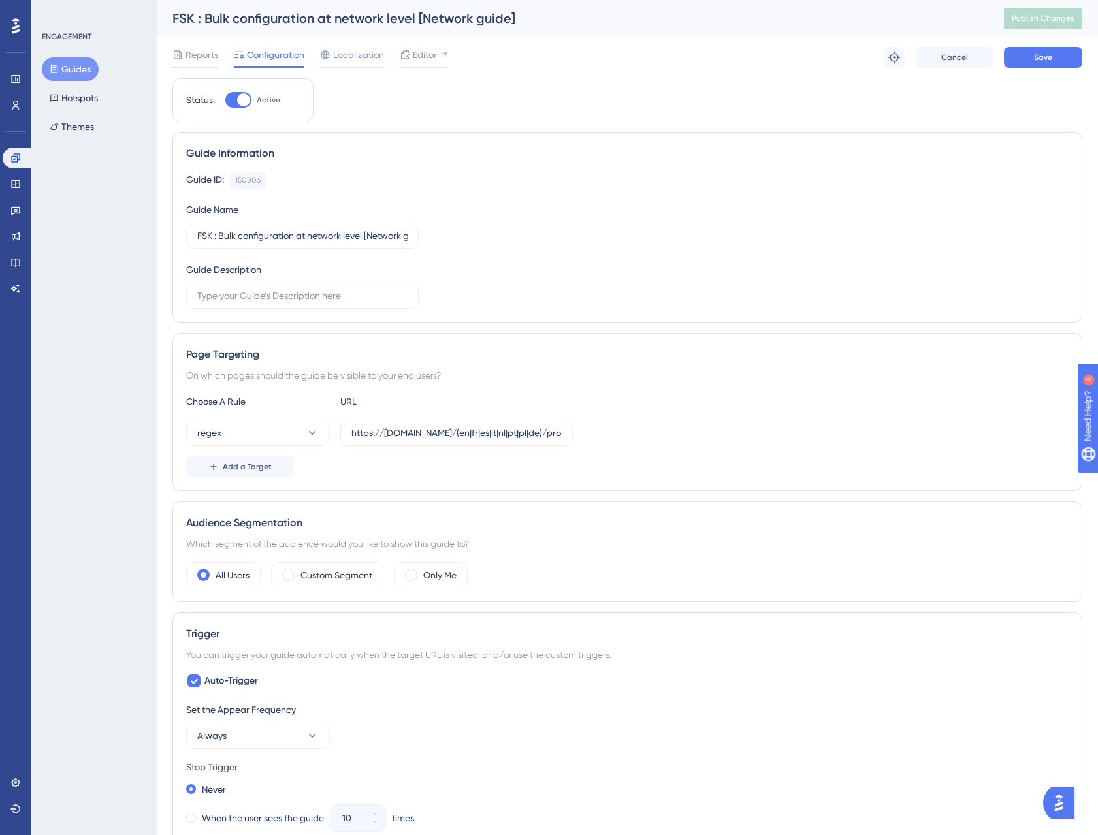
scroll to position [603, 0]
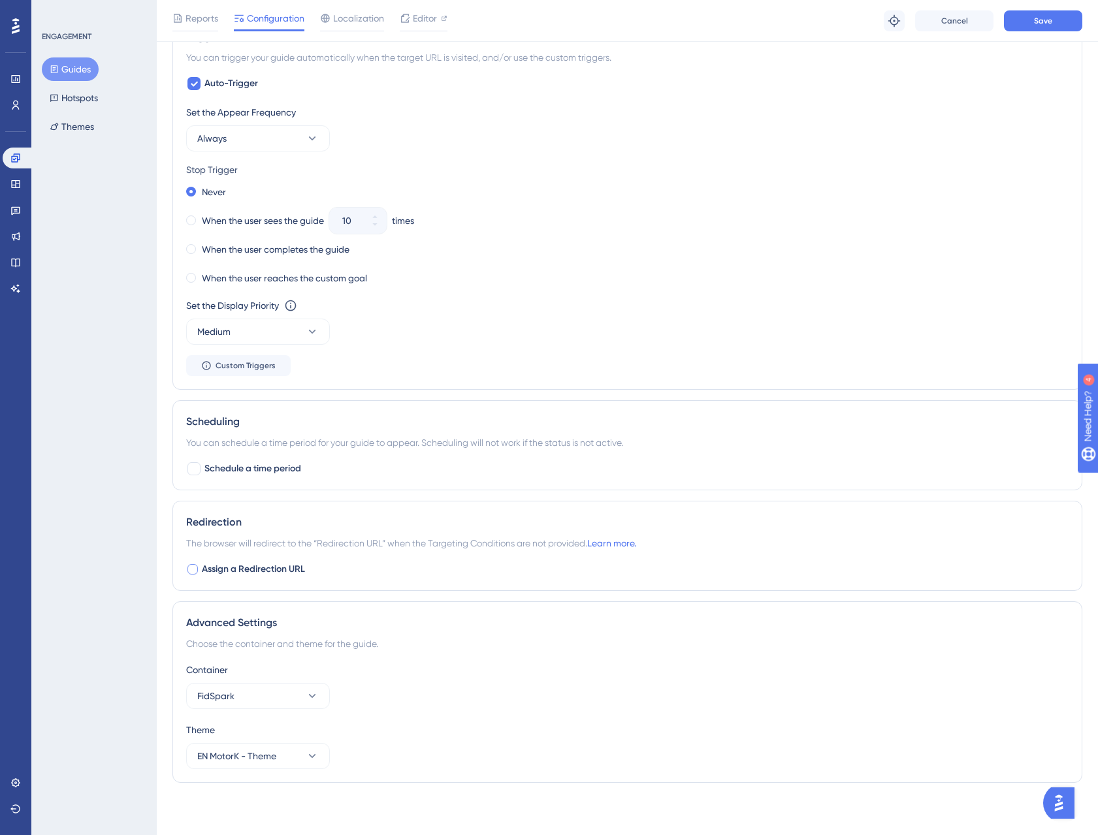
click at [195, 575] on div at bounding box center [192, 569] width 13 height 13
checkbox input "true"
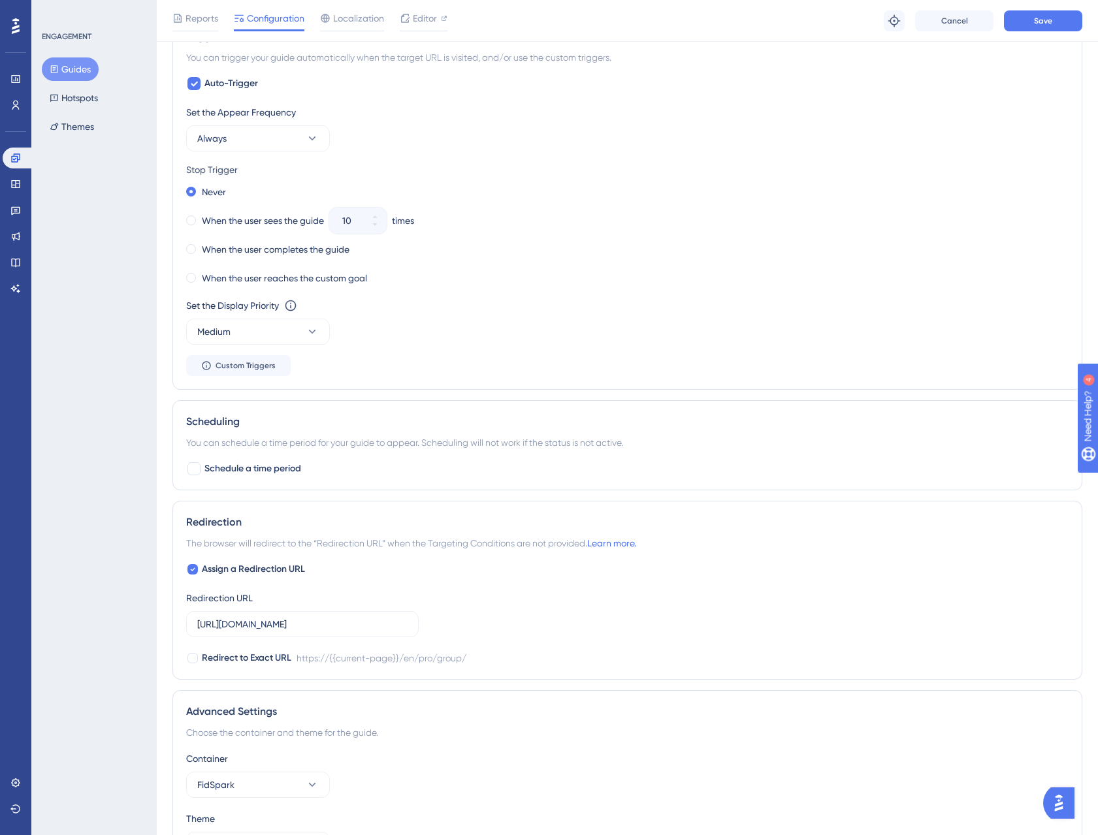
scroll to position [0, 0]
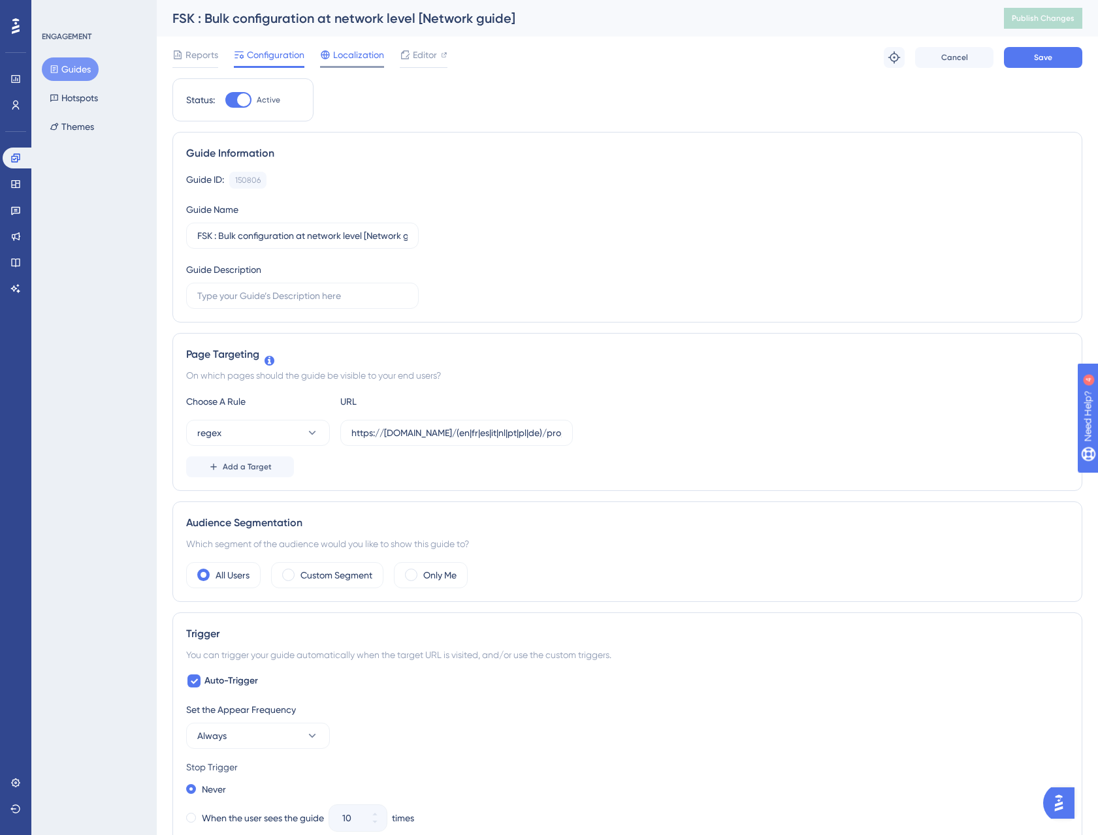
click at [359, 62] on span "Localization" at bounding box center [358, 55] width 51 height 16
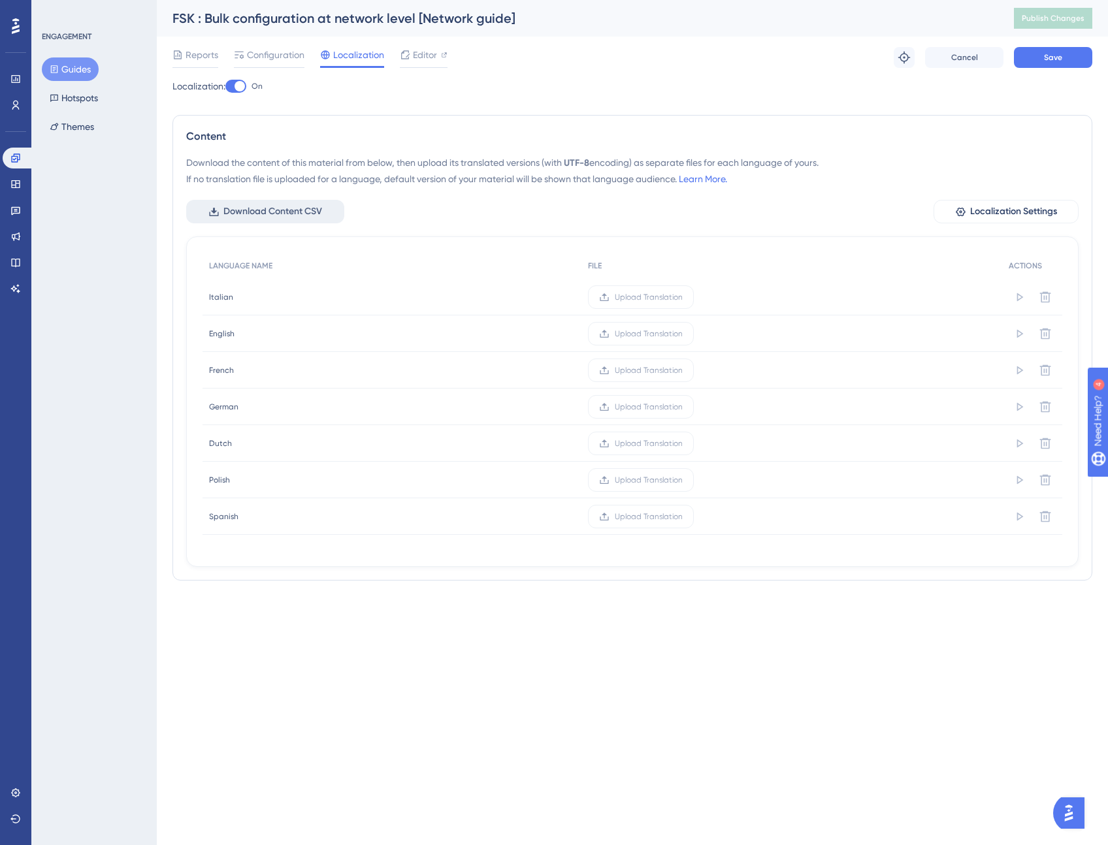
click at [312, 212] on span "Download Content CSV" at bounding box center [272, 212] width 99 height 16
click at [657, 517] on span "Upload Translation" at bounding box center [649, 516] width 68 height 10
click at [682, 517] on input "Upload Translation" at bounding box center [682, 517] width 0 height 0
click at [1057, 59] on span "Save" at bounding box center [1053, 57] width 18 height 10
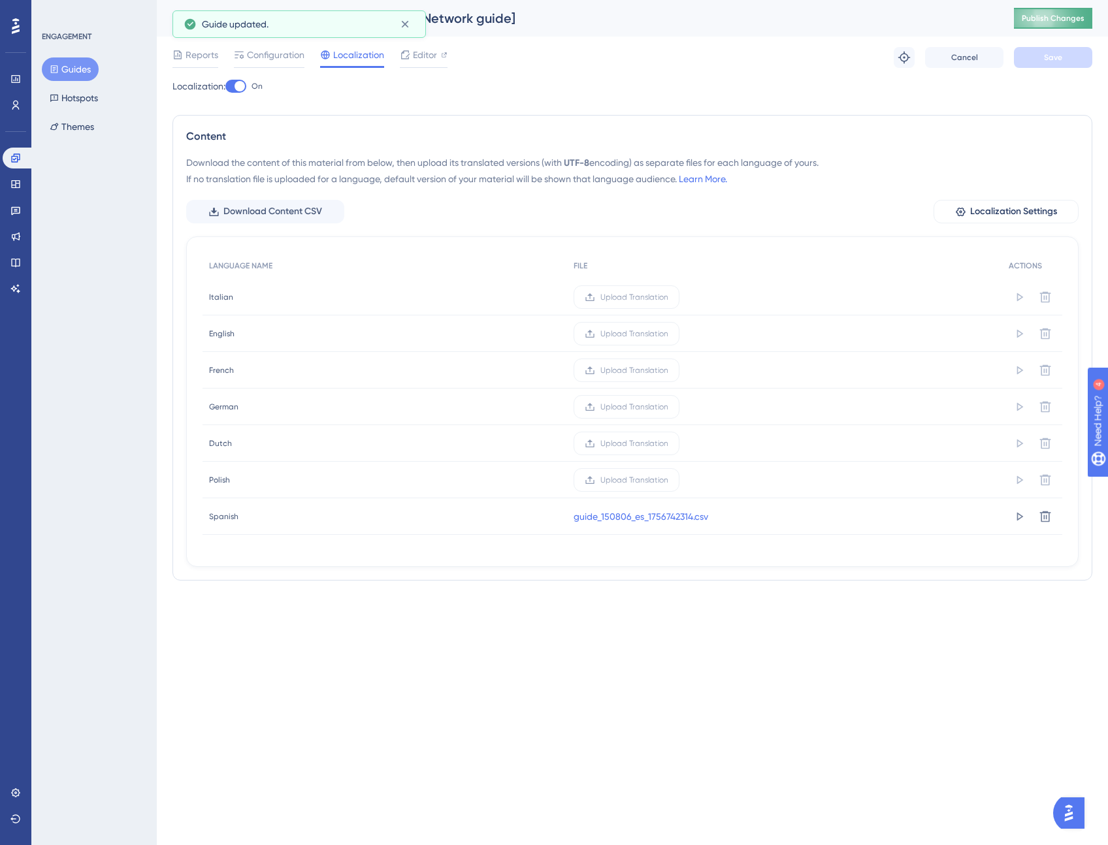
click at [1059, 21] on span "Publish Changes" at bounding box center [1052, 18] width 63 height 10
click at [622, 376] on label "Upload Translation" at bounding box center [626, 371] width 106 height 24
click at [668, 370] on input "Upload Translation" at bounding box center [668, 370] width 0 height 0
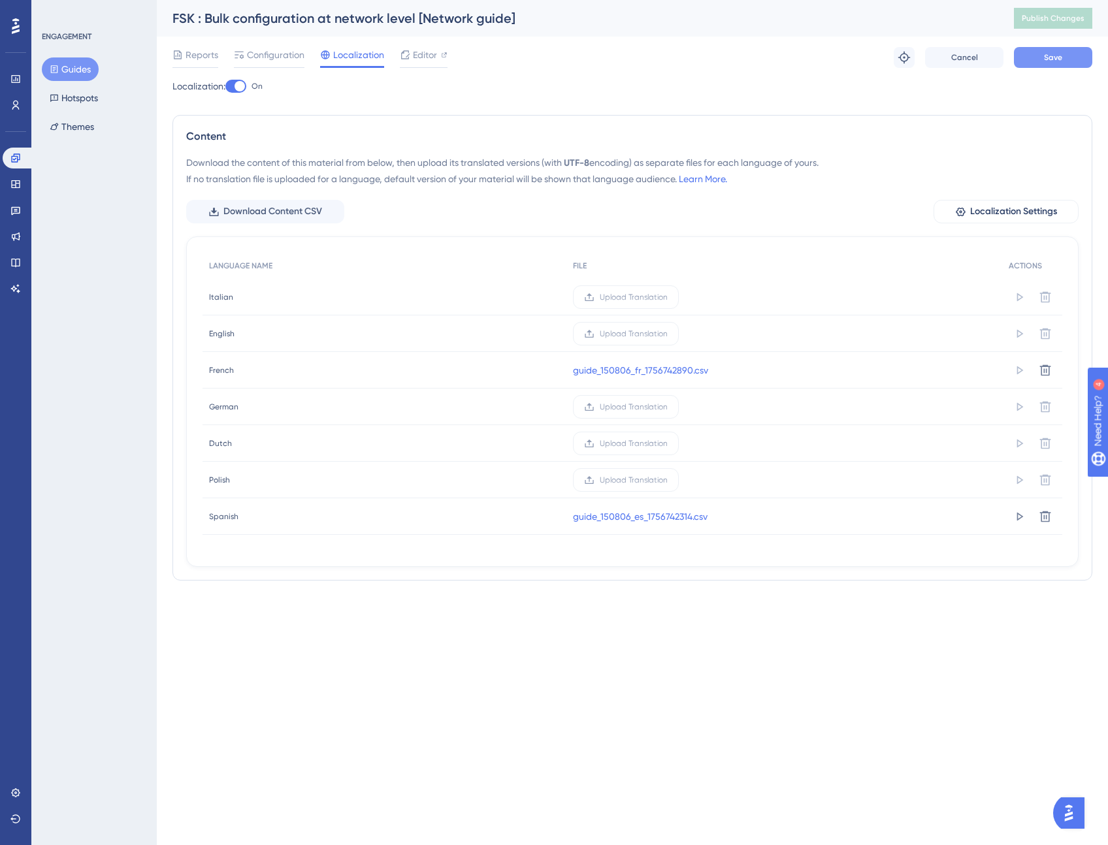
click at [1059, 54] on span "Save" at bounding box center [1053, 57] width 18 height 10
click at [637, 294] on span "Upload Translation" at bounding box center [634, 297] width 68 height 10
click at [667, 297] on input "Upload Translation" at bounding box center [667, 297] width 0 height 0
click at [622, 410] on span "Upload Translation" at bounding box center [634, 407] width 68 height 10
click at [667, 407] on input "Upload Translation" at bounding box center [667, 407] width 0 height 0
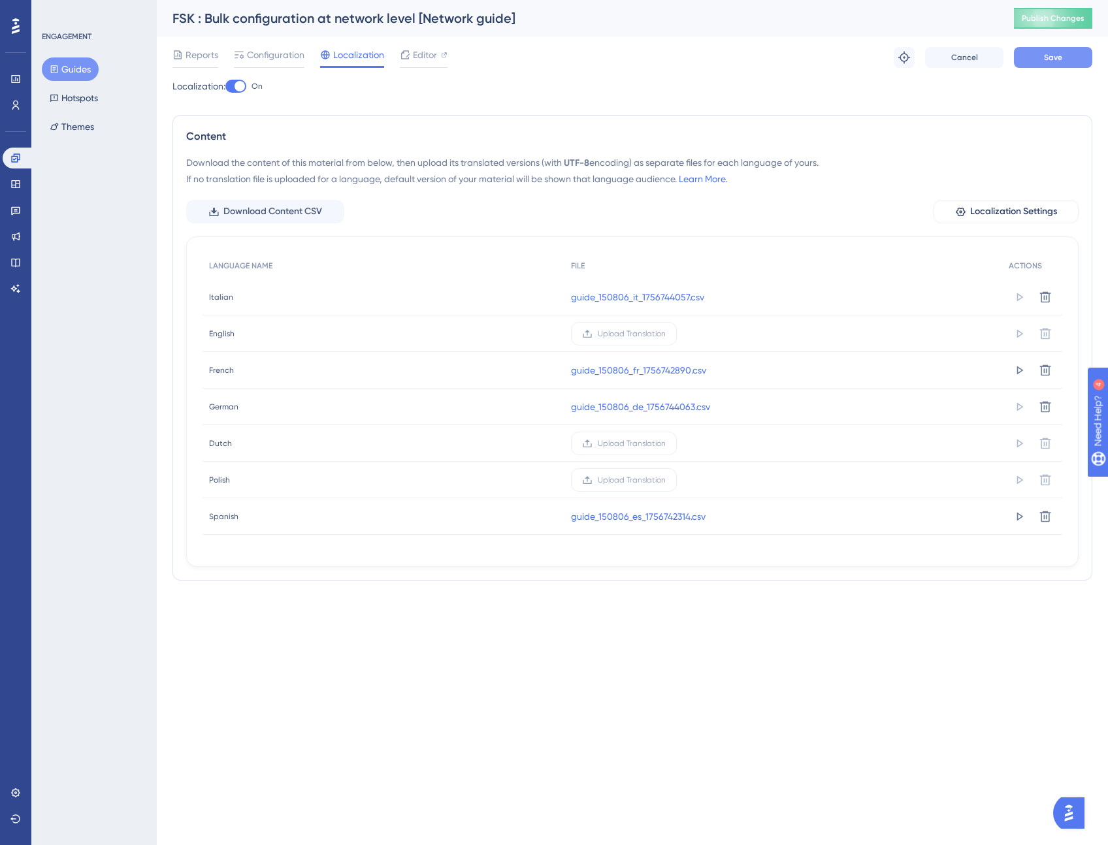
click at [1057, 50] on button "Save" at bounding box center [1053, 57] width 78 height 21
click at [1061, 20] on button "Publish Changes" at bounding box center [1053, 18] width 78 height 21
click at [1041, 302] on icon at bounding box center [1045, 296] width 11 height 11
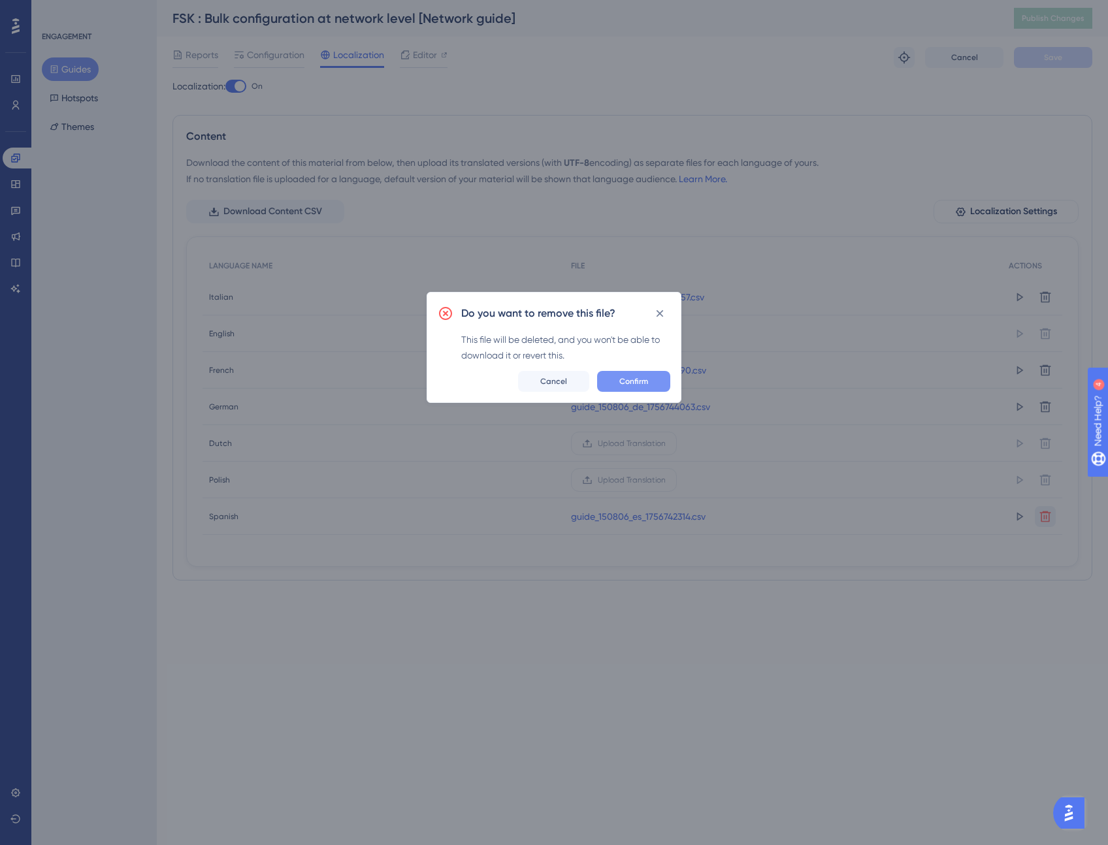
click at [637, 383] on span "Confirm" at bounding box center [633, 381] width 29 height 10
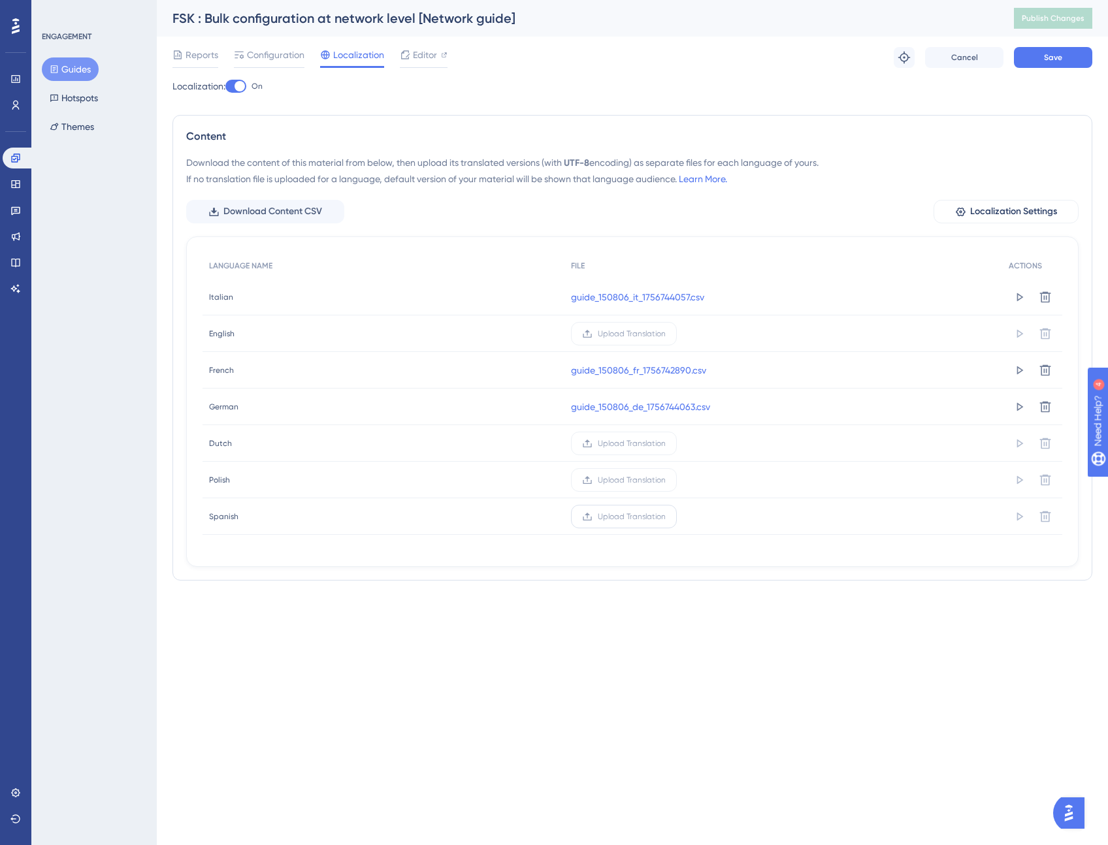
click at [639, 521] on label "Upload Translation" at bounding box center [624, 517] width 106 height 24
click at [665, 517] on input "Upload Translation" at bounding box center [665, 517] width 0 height 0
click at [1055, 59] on span "Save" at bounding box center [1053, 57] width 18 height 10
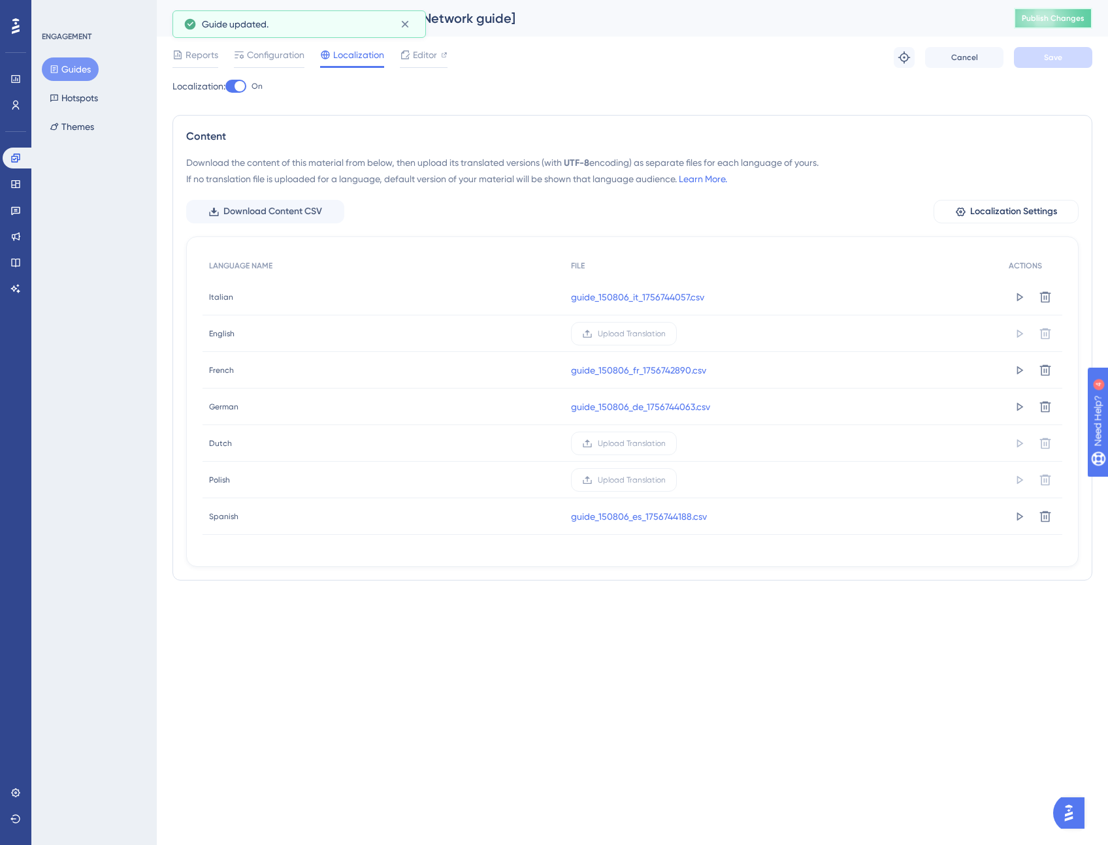
click at [1057, 22] on span "Publish Changes" at bounding box center [1052, 18] width 63 height 10
click at [72, 76] on button "Guides" at bounding box center [70, 69] width 57 height 24
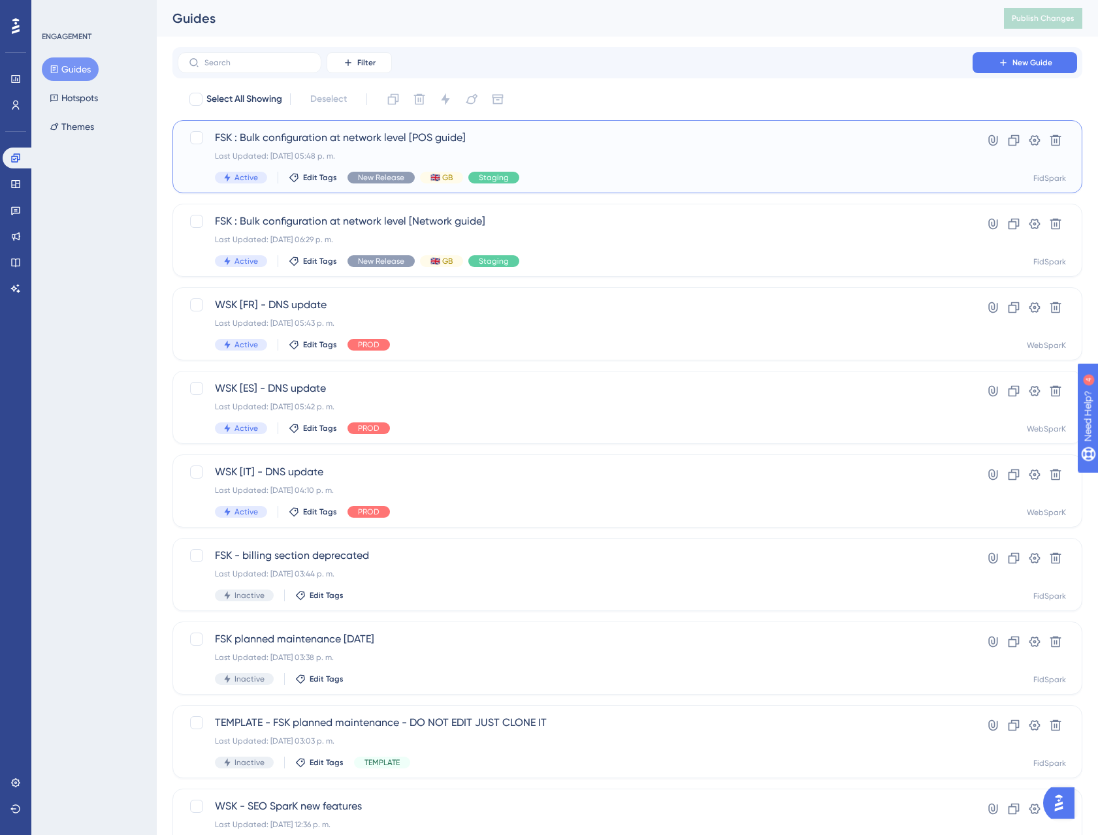
click at [347, 133] on span "FSK : Bulk configuration at network level [POS guide]" at bounding box center [575, 138] width 720 height 16
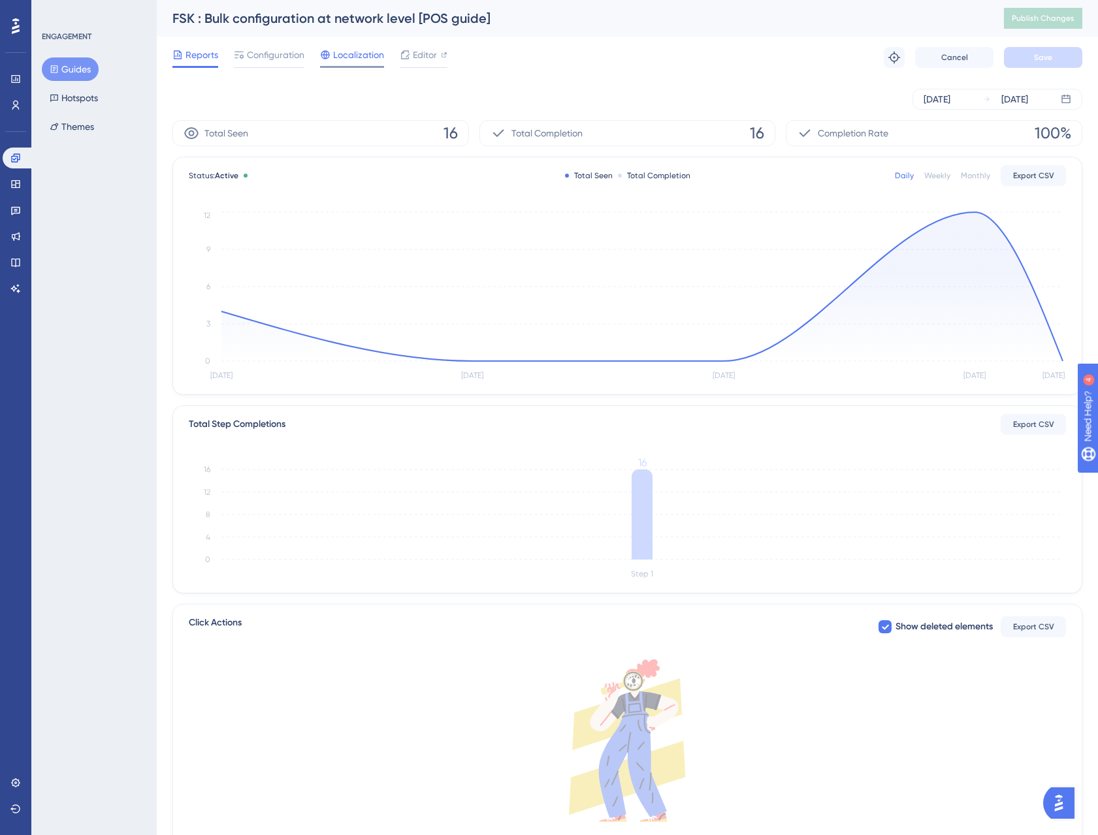
click at [361, 59] on span "Localization" at bounding box center [358, 55] width 51 height 16
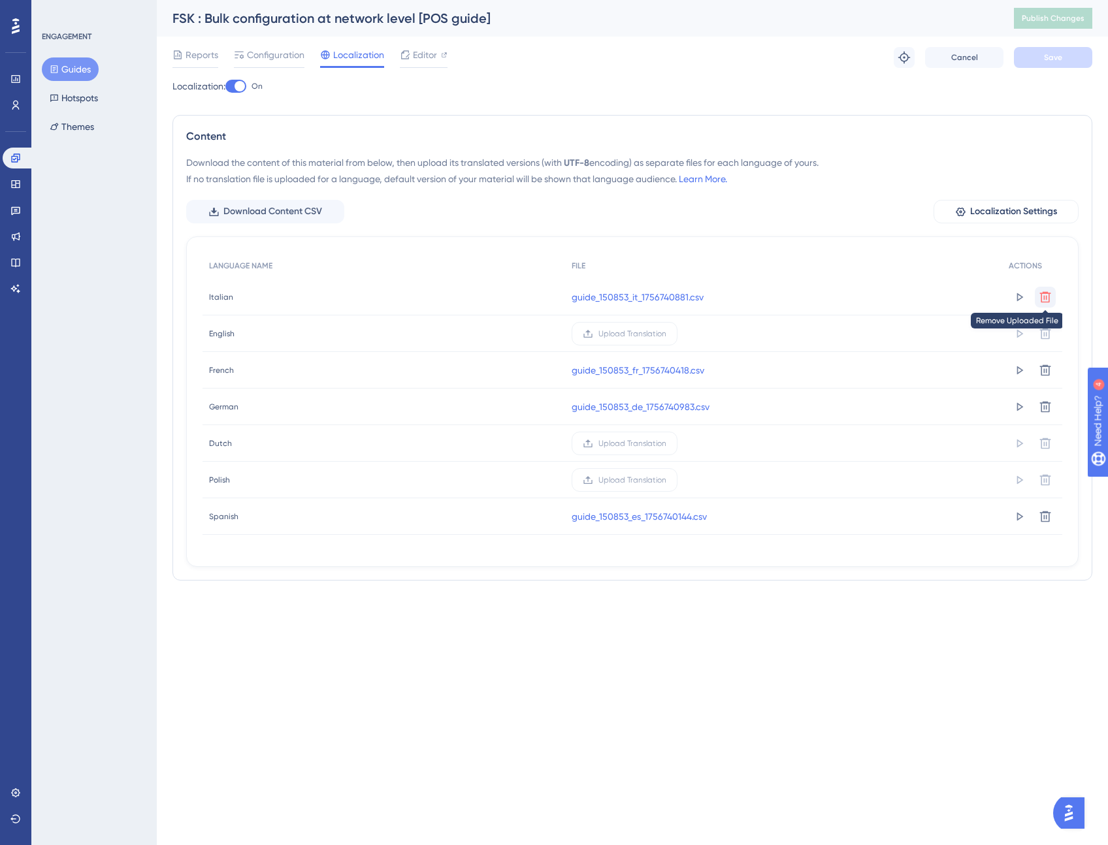
click at [1048, 295] on icon at bounding box center [1044, 297] width 13 height 13
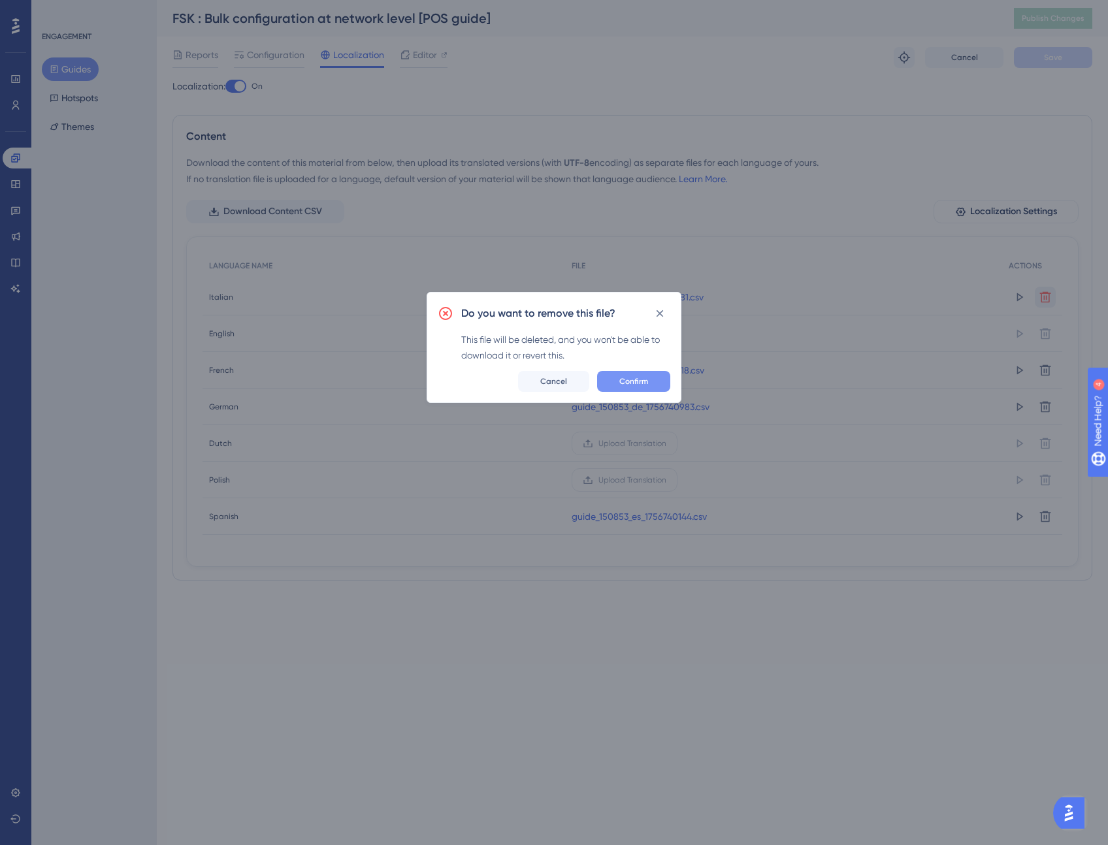
click at [622, 389] on button "Confirm" at bounding box center [633, 381] width 73 height 21
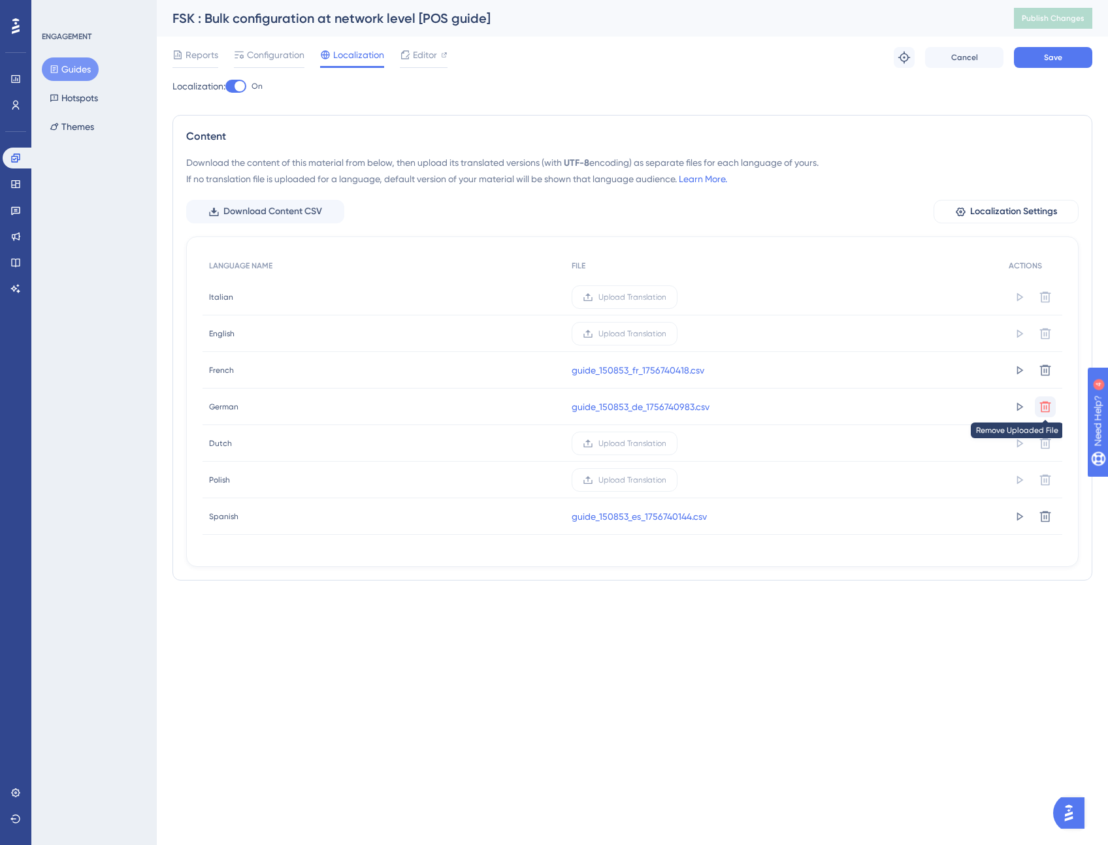
click at [1043, 377] on icon at bounding box center [1044, 370] width 13 height 13
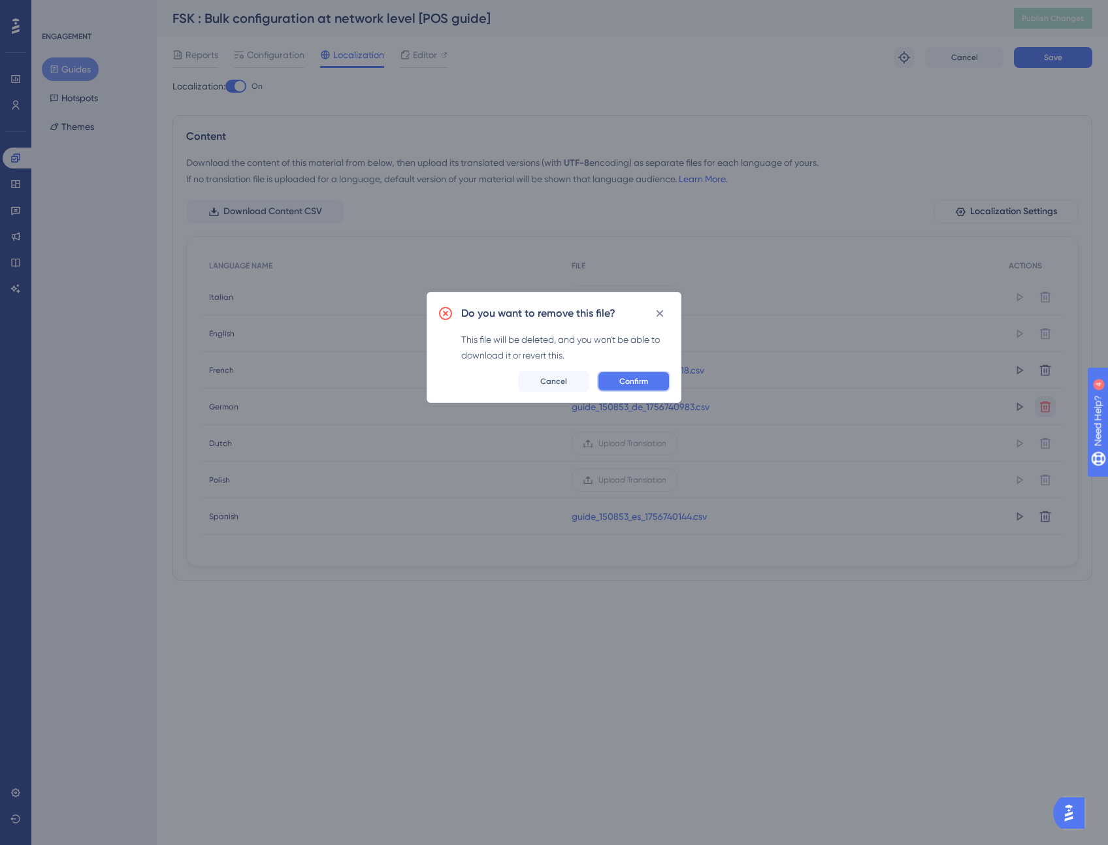
click at [639, 383] on span "Confirm" at bounding box center [633, 381] width 29 height 10
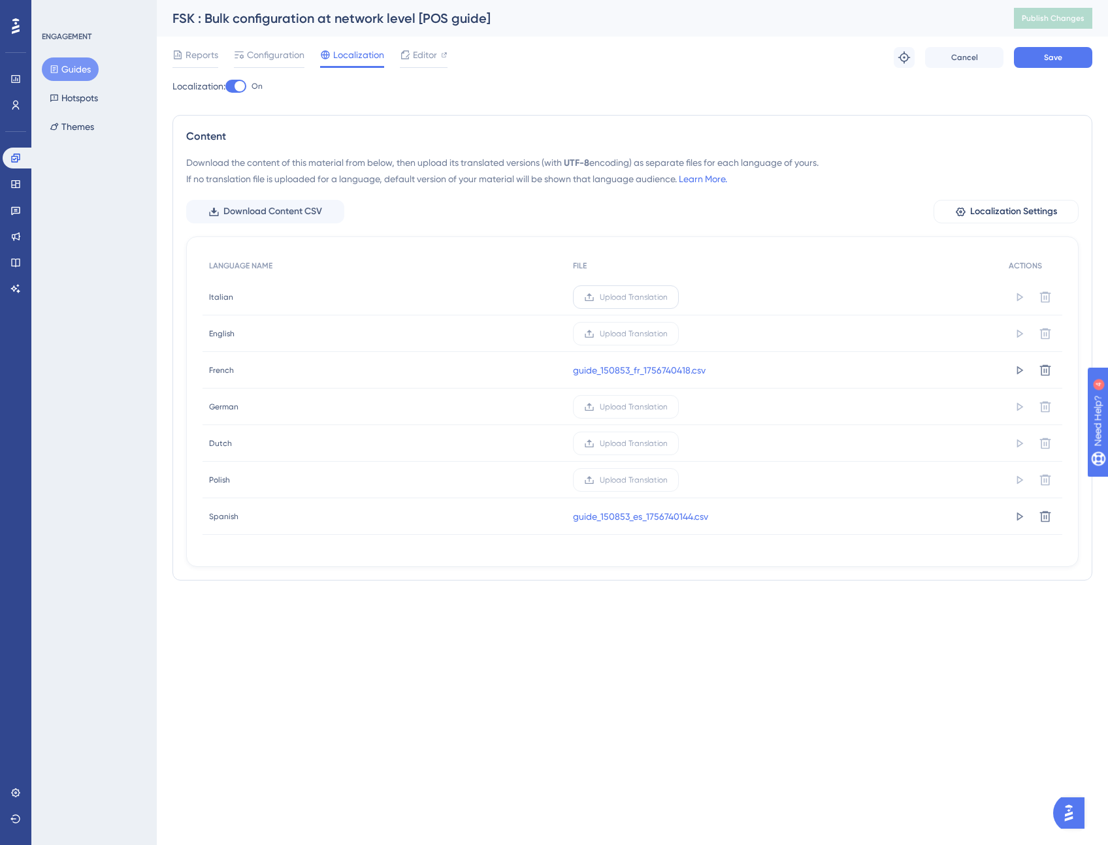
click at [591, 296] on icon at bounding box center [589, 297] width 10 height 10
click at [667, 297] on input "Upload Translation" at bounding box center [667, 297] width 0 height 0
click at [648, 409] on span "Upload Translation" at bounding box center [634, 407] width 68 height 10
click at [667, 407] on input "Upload Translation" at bounding box center [667, 407] width 0 height 0
click at [622, 405] on span "Upload Translation" at bounding box center [634, 407] width 68 height 10
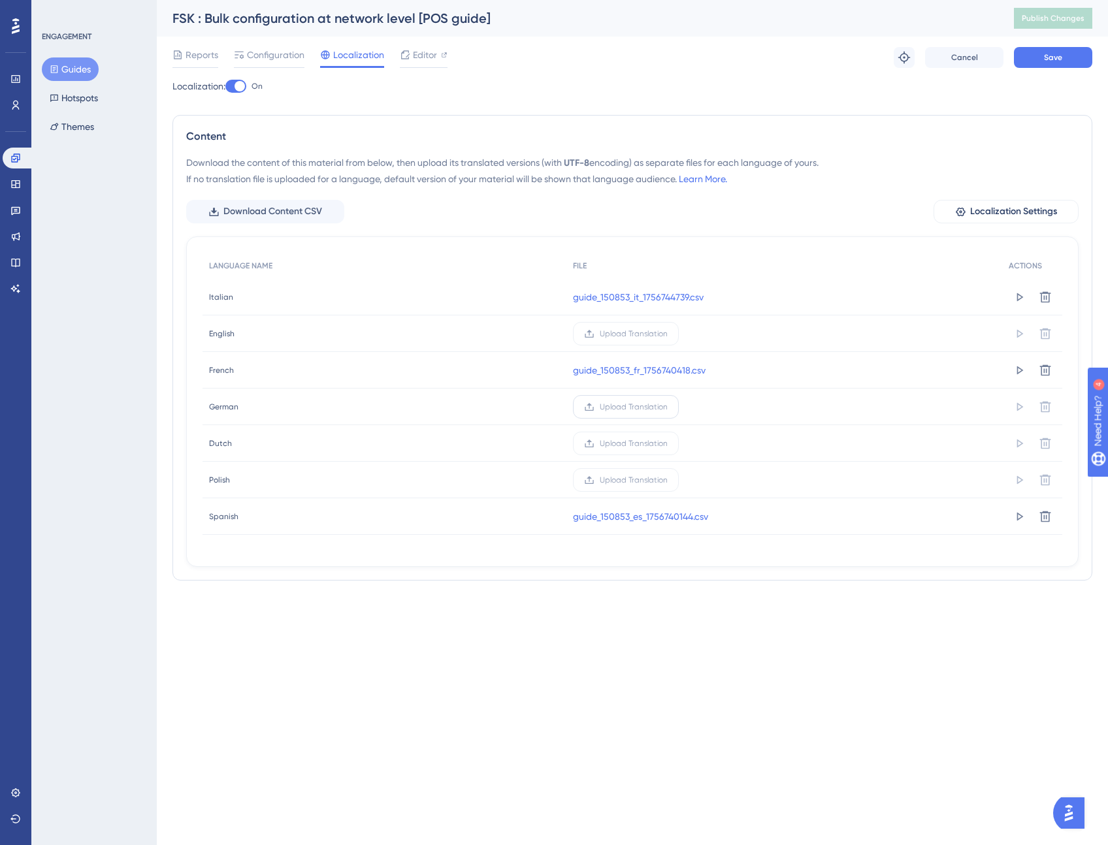
click at [667, 407] on input "Upload Translation" at bounding box center [667, 407] width 0 height 0
click at [1053, 57] on span "Save" at bounding box center [1053, 57] width 18 height 10
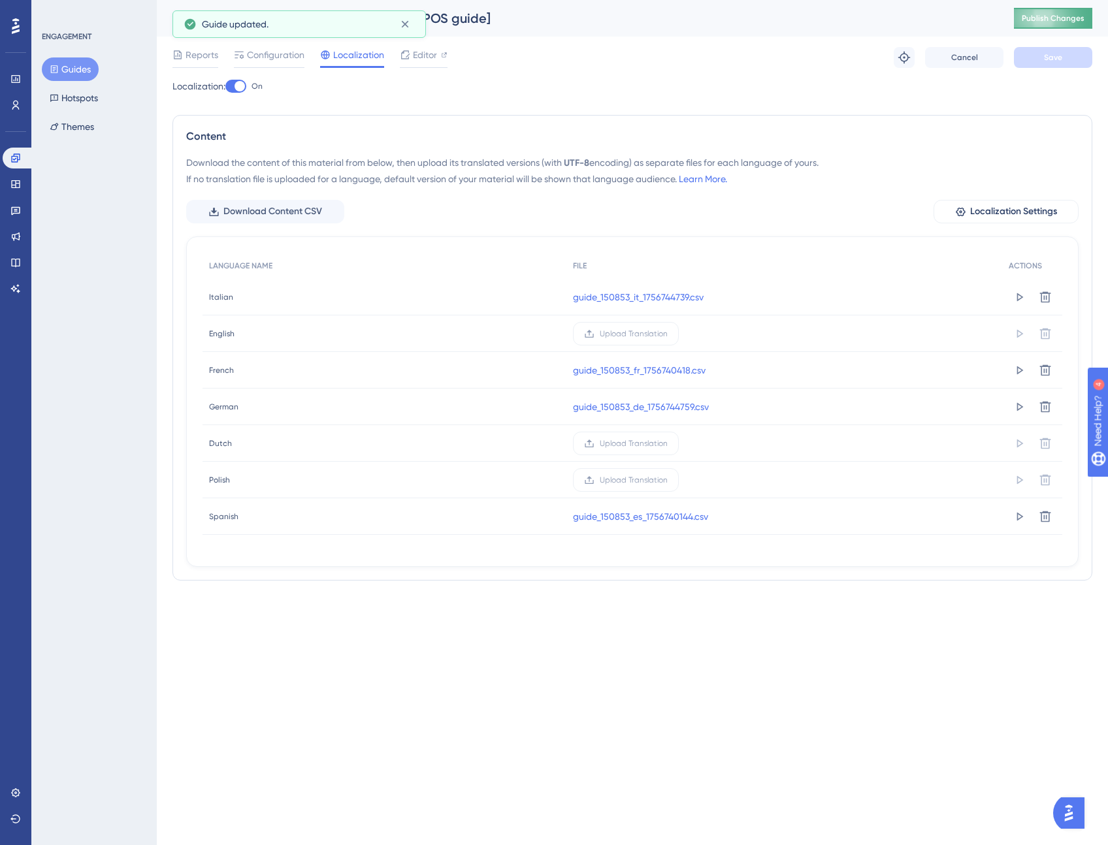
click at [1061, 16] on span "Publish Changes" at bounding box center [1052, 18] width 63 height 10
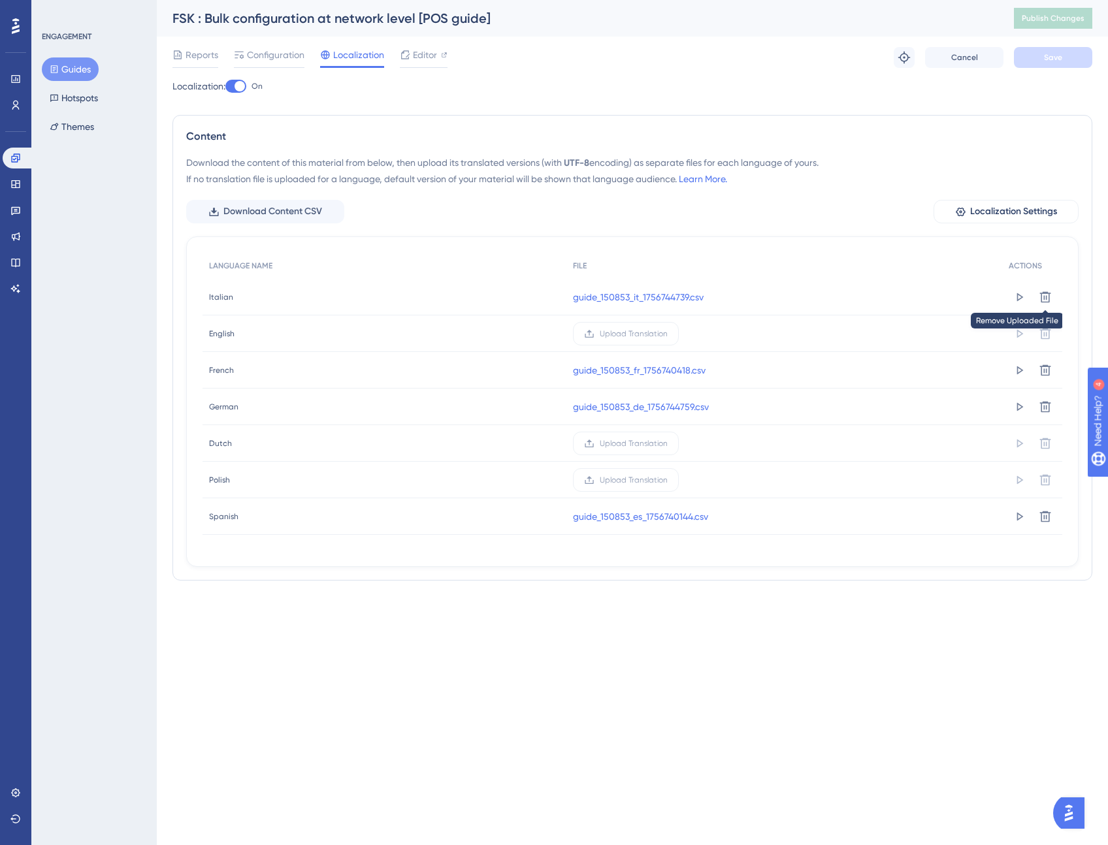
click at [1046, 296] on icon at bounding box center [1045, 296] width 11 height 11
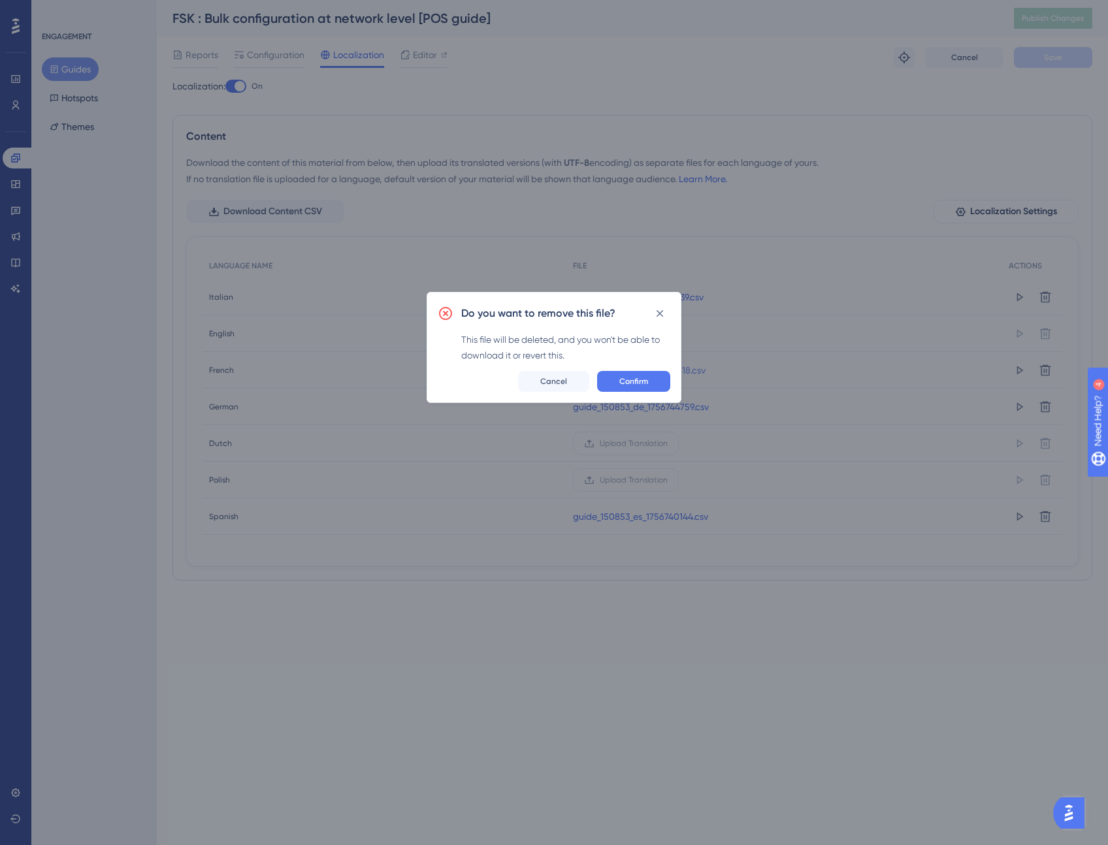
click at [639, 377] on span "Confirm" at bounding box center [633, 381] width 29 height 10
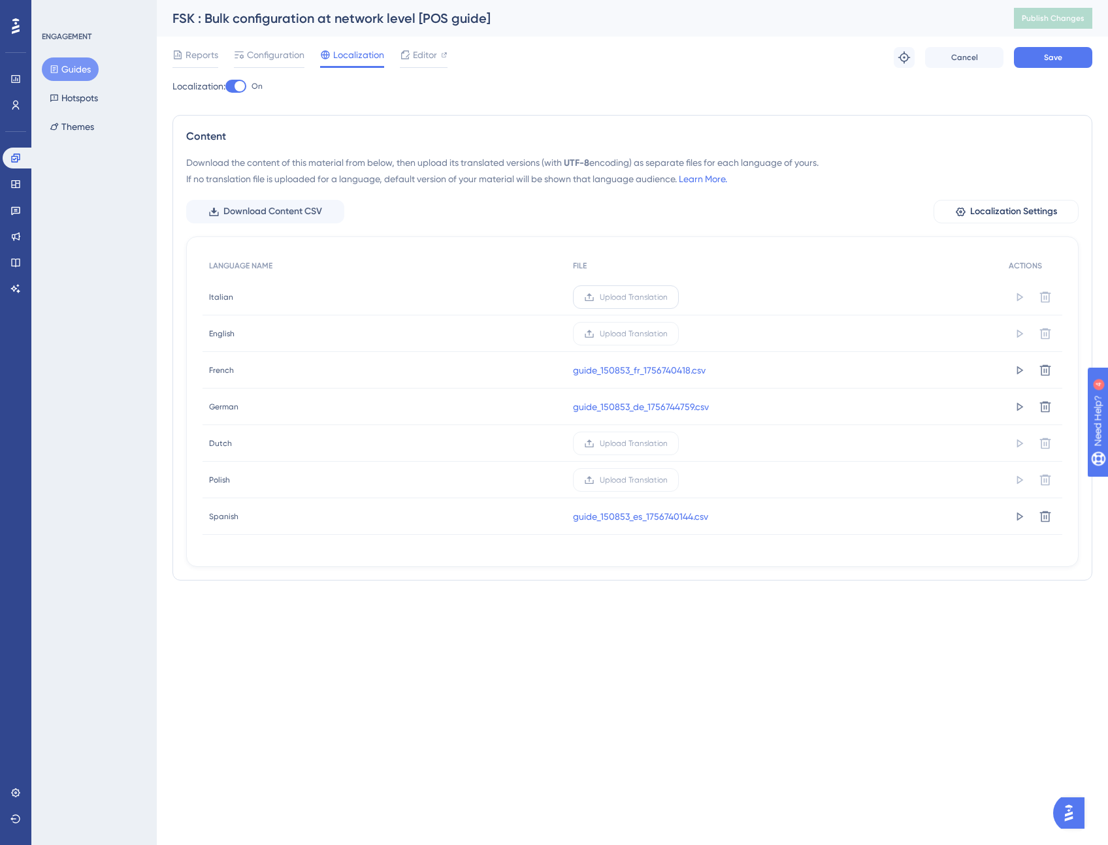
click at [647, 292] on span "Upload Translation" at bounding box center [634, 297] width 68 height 10
click at [667, 297] on input "Upload Translation" at bounding box center [667, 297] width 0 height 0
click at [1070, 56] on button "Save" at bounding box center [1053, 57] width 78 height 21
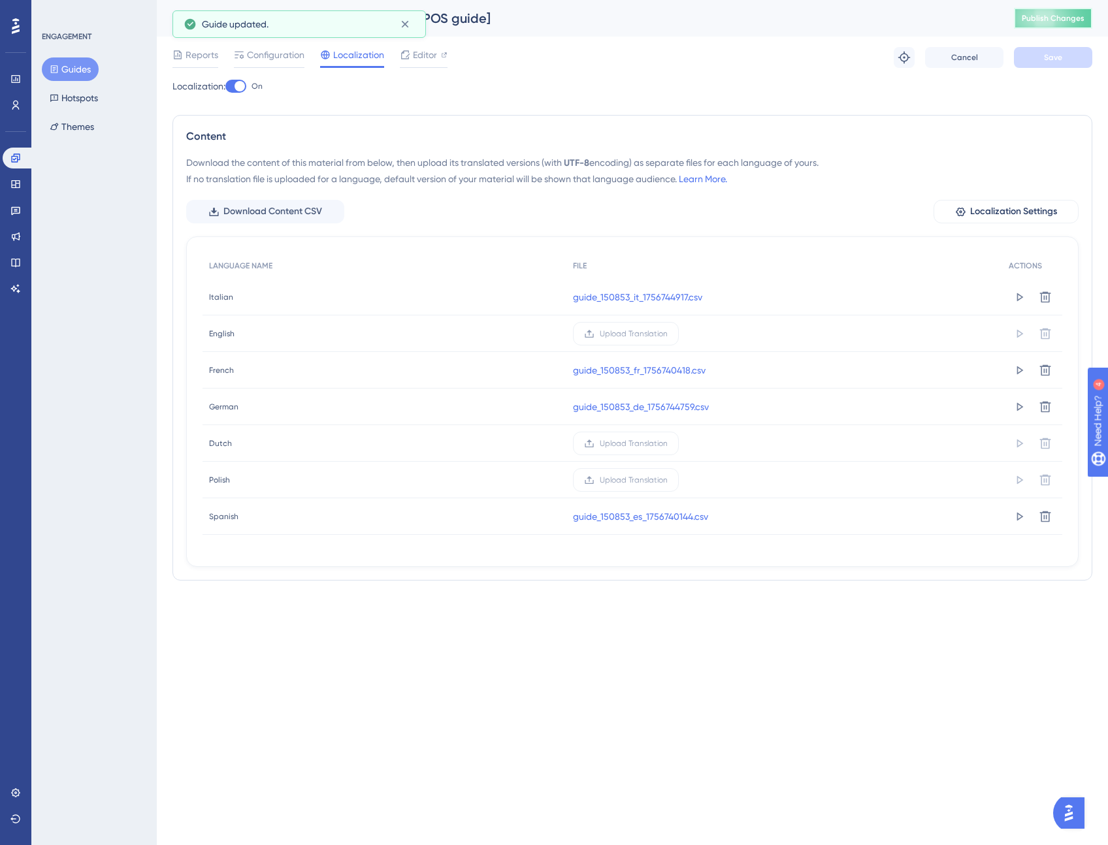
click at [1061, 18] on span "Publish Changes" at bounding box center [1052, 18] width 63 height 10
click at [72, 67] on button "Guides" at bounding box center [70, 69] width 57 height 24
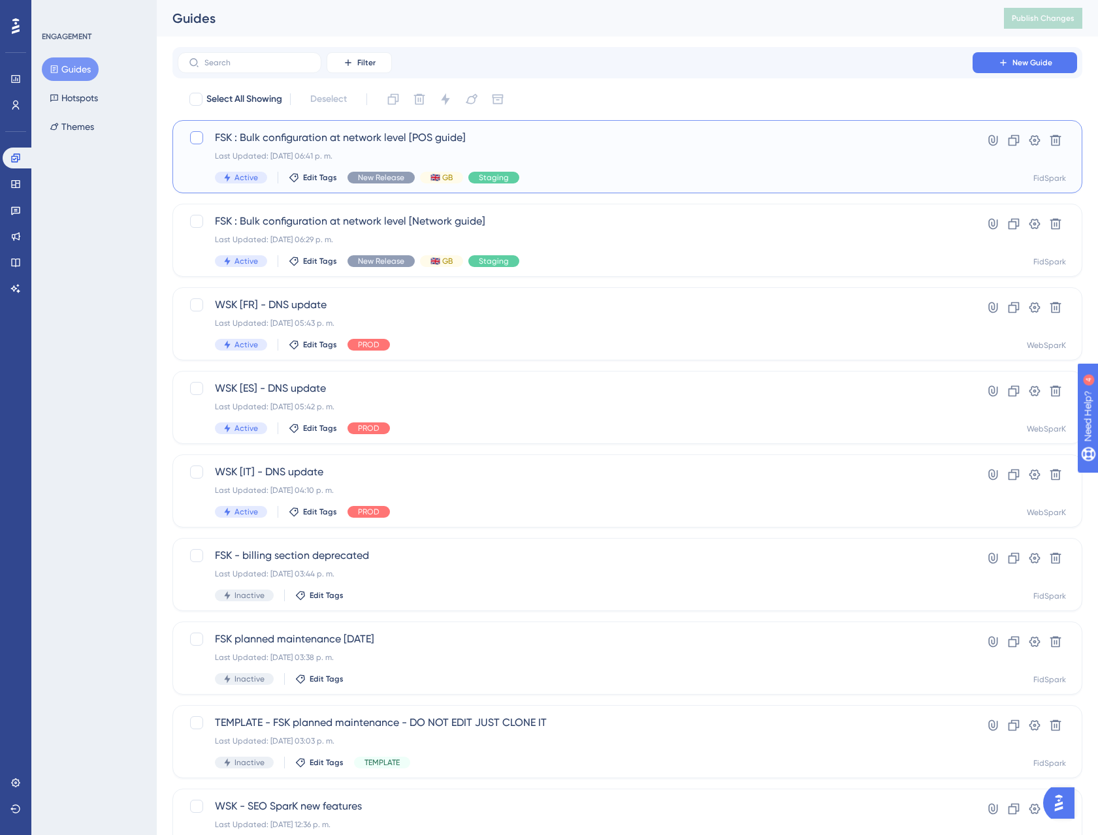
click at [200, 136] on div at bounding box center [196, 137] width 13 height 13
checkbox input "true"
click at [200, 217] on div at bounding box center [196, 221] width 13 height 13
checkbox input "true"
click at [157, 120] on div "Performance Users Engagement Widgets Feedback Product Updates Knowledge Base AI…" at bounding box center [627, 496] width 941 height 993
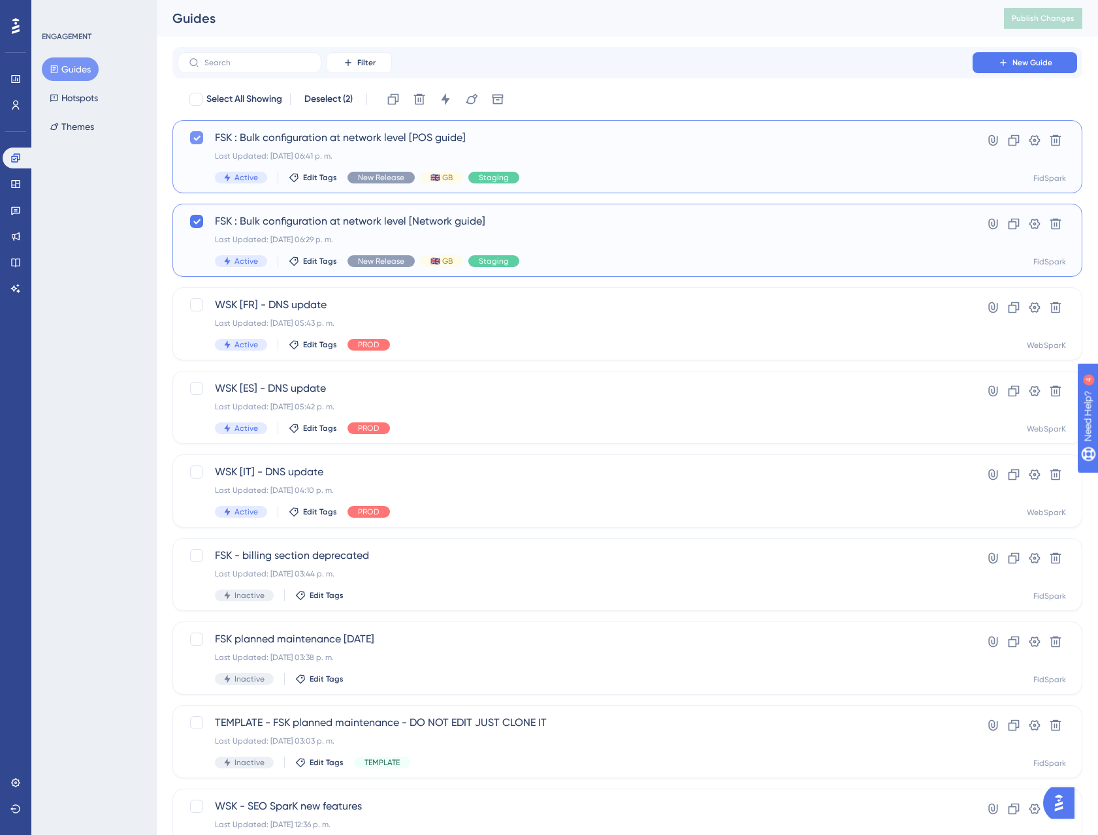
click at [197, 137] on icon at bounding box center [197, 138] width 8 height 10
checkbox input "false"
click at [194, 225] on icon at bounding box center [197, 221] width 8 height 10
checkbox input "false"
click at [539, 29] on div "Guides Publish Changes" at bounding box center [627, 18] width 941 height 37
